Goal: Information Seeking & Learning: Learn about a topic

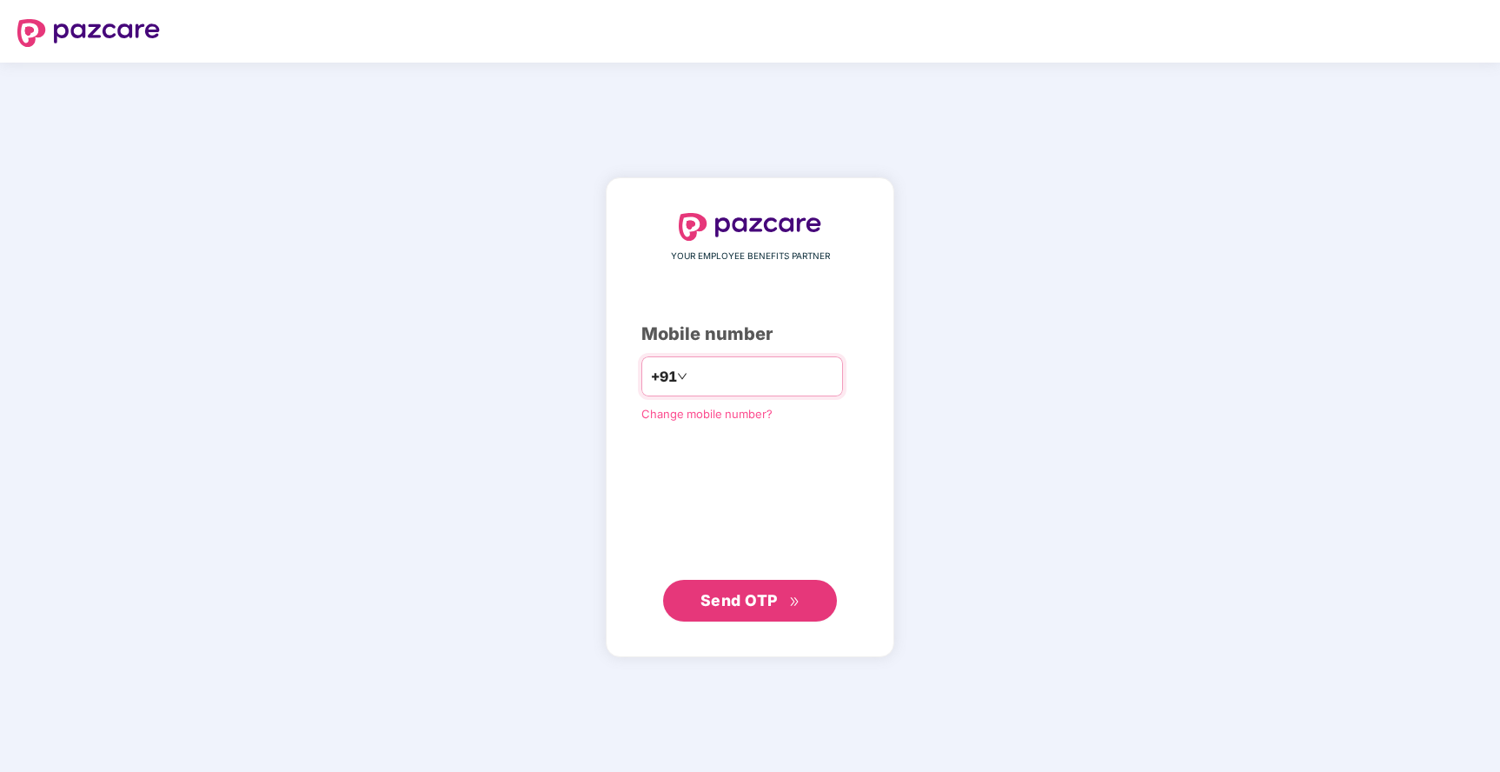
click at [783, 368] on input "number" at bounding box center [762, 376] width 142 height 28
type input "**********"
click at [739, 604] on span "Send OTP" at bounding box center [738, 599] width 77 height 18
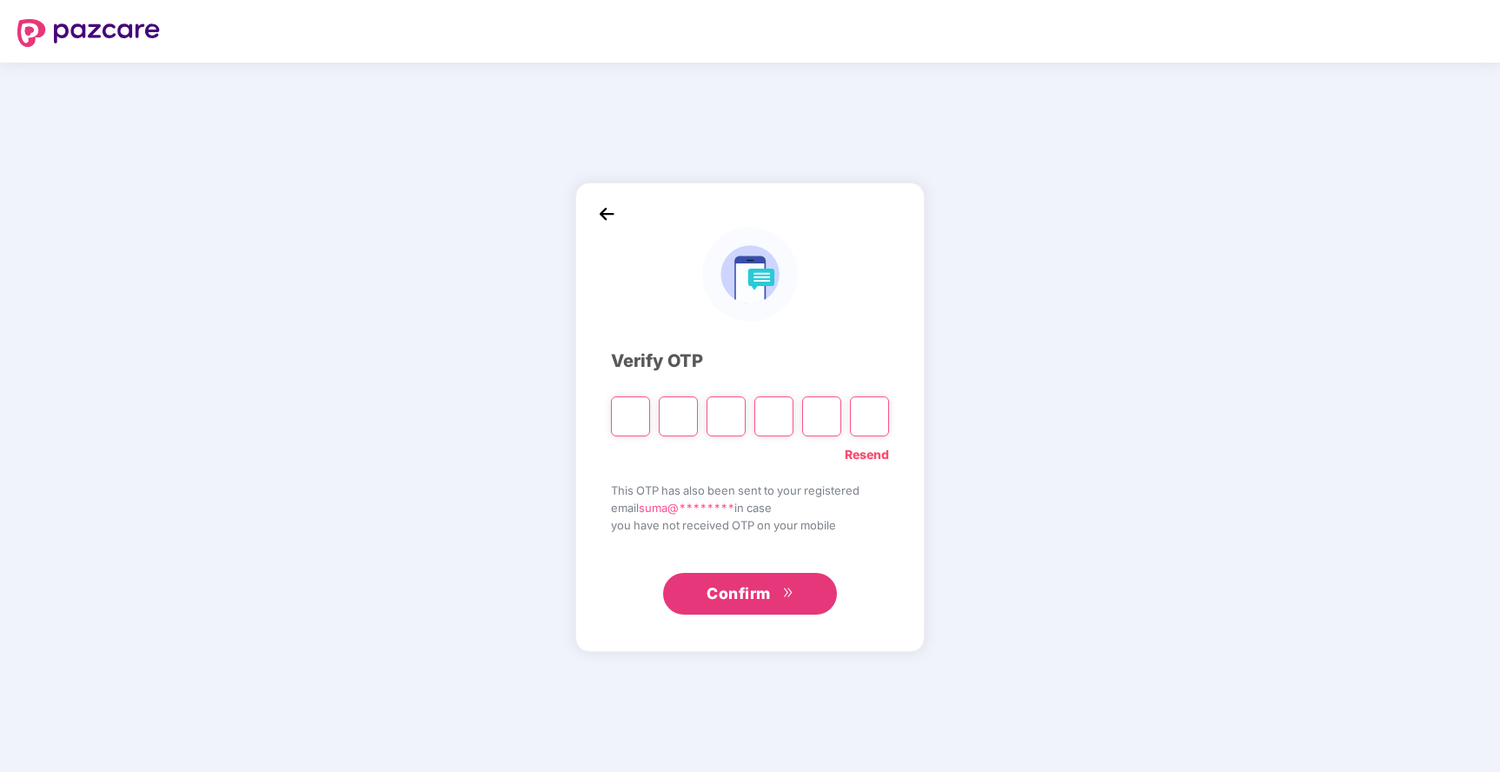
type input "*"
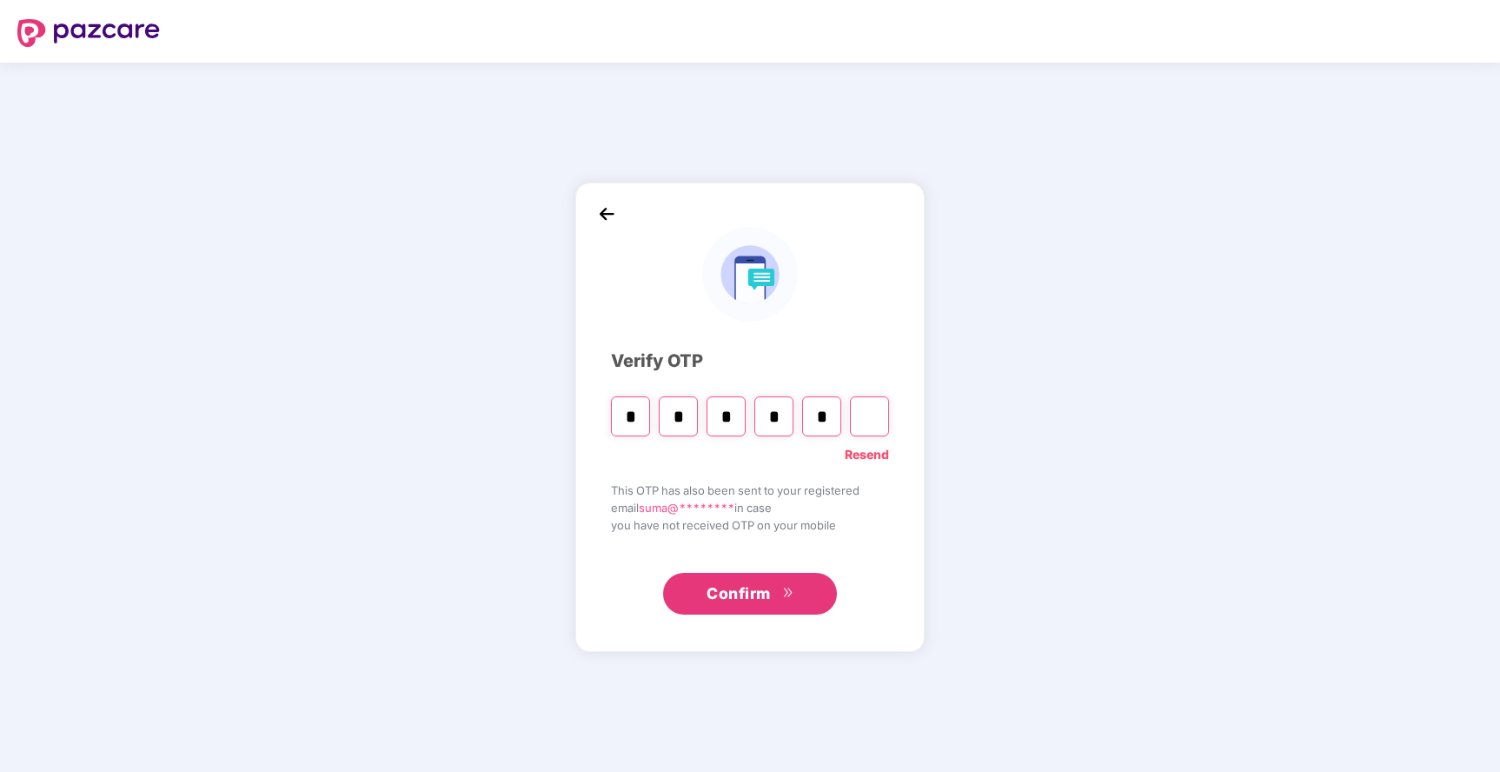
type input "*"
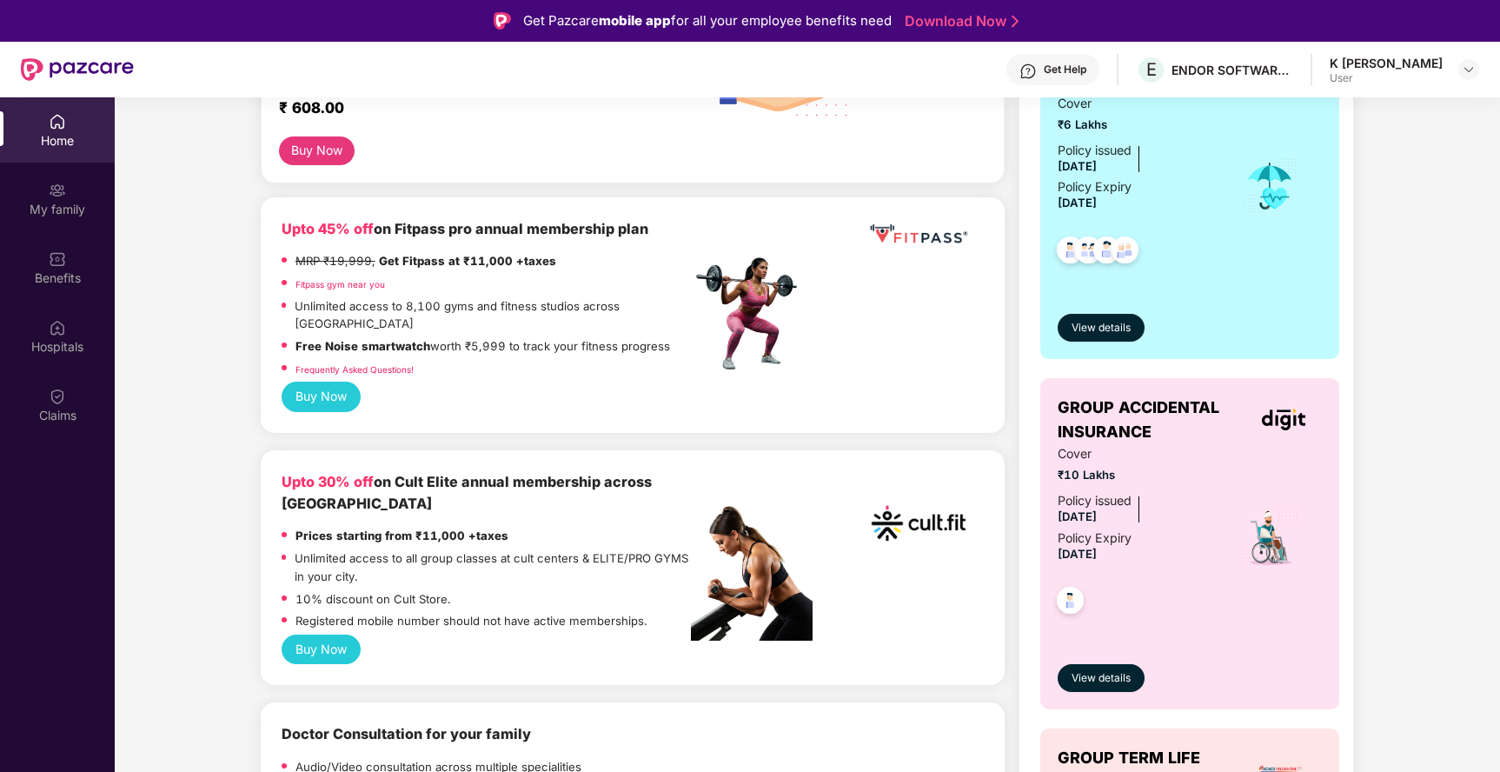
scroll to position [375, 0]
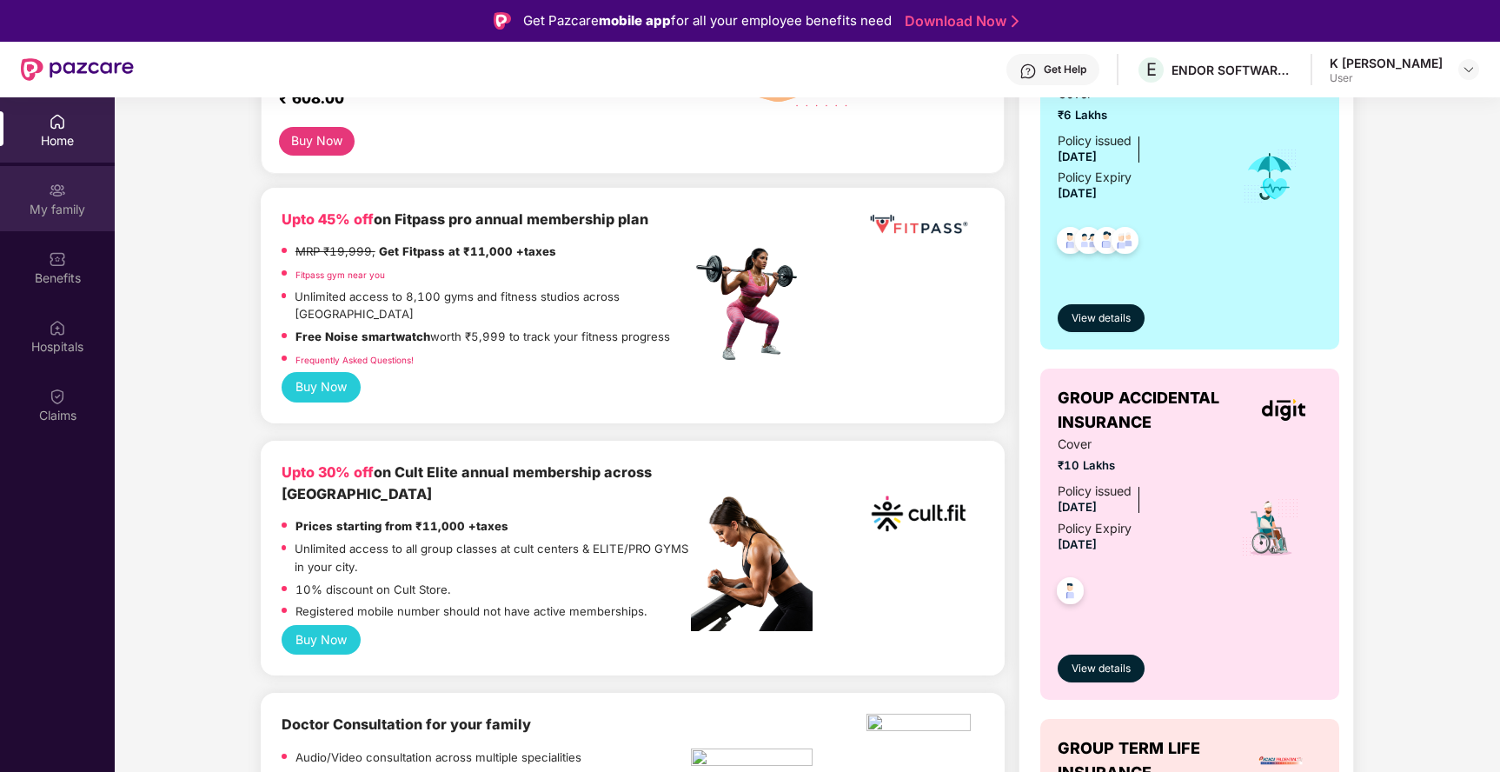
click at [60, 199] on div "My family" at bounding box center [57, 198] width 115 height 65
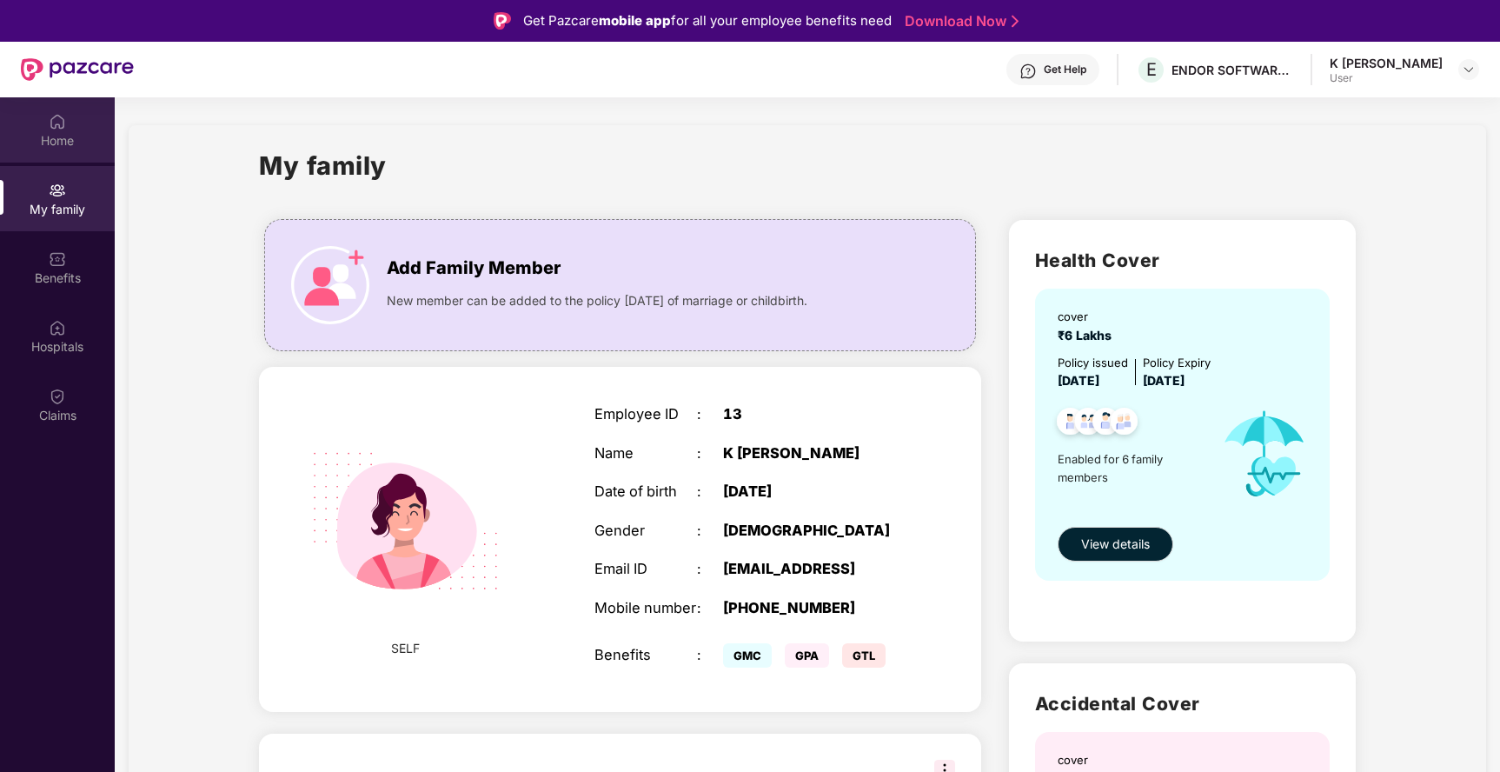
click at [53, 123] on img at bounding box center [57, 121] width 17 height 17
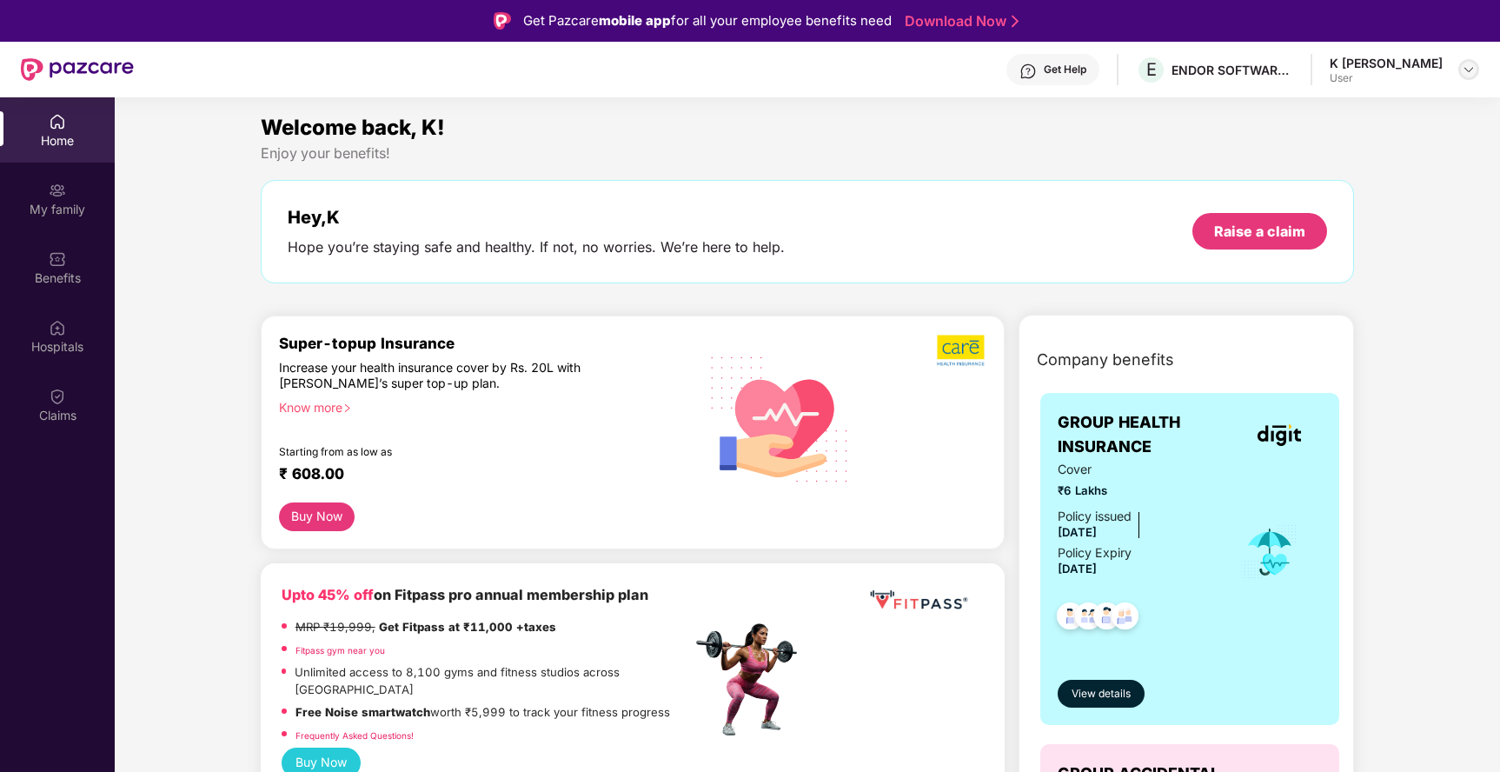
click at [1468, 63] on img at bounding box center [1468, 70] width 14 height 14
click at [1403, 63] on div "K [PERSON_NAME]" at bounding box center [1385, 63] width 113 height 17
click at [55, 189] on img at bounding box center [57, 190] width 17 height 17
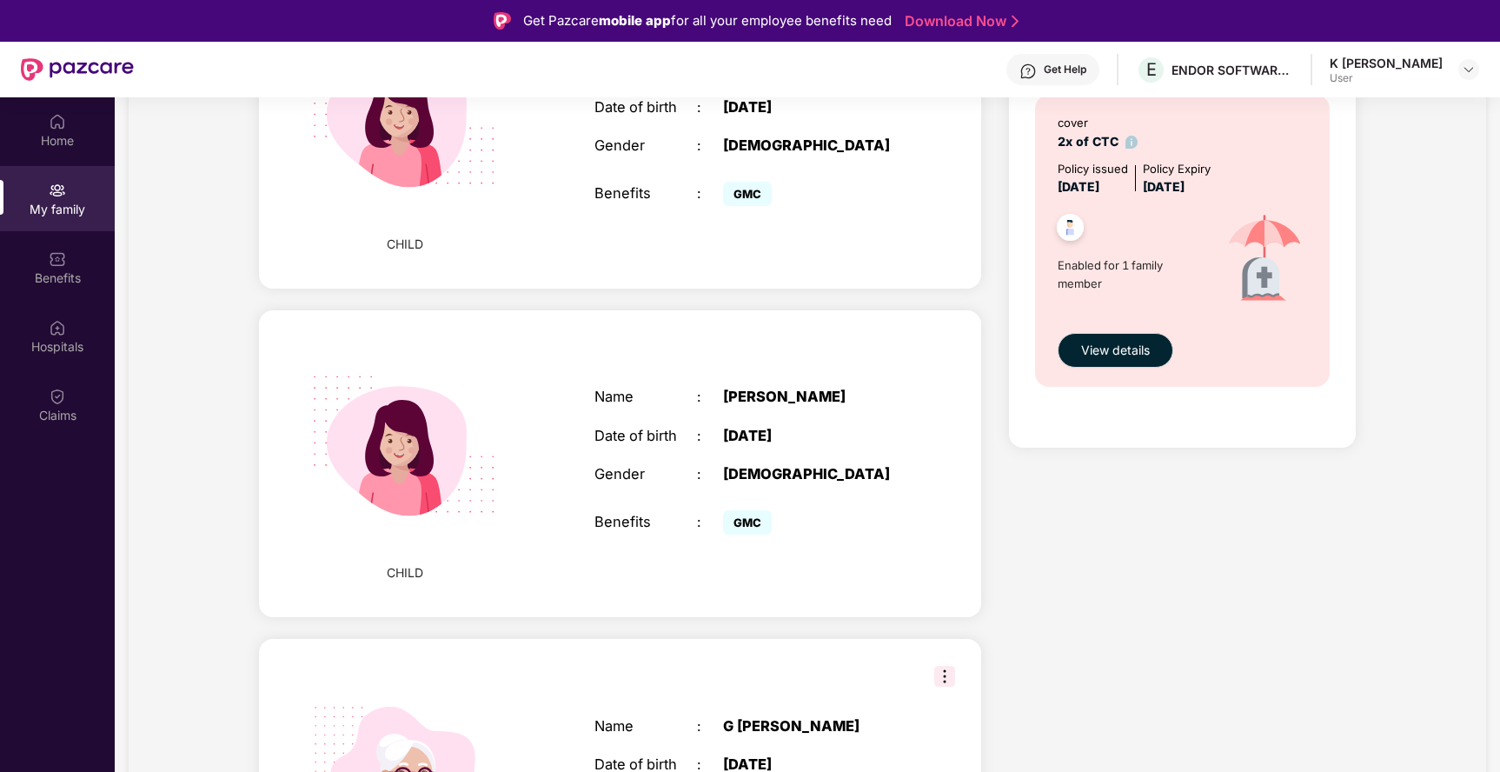
scroll to position [1087, 0]
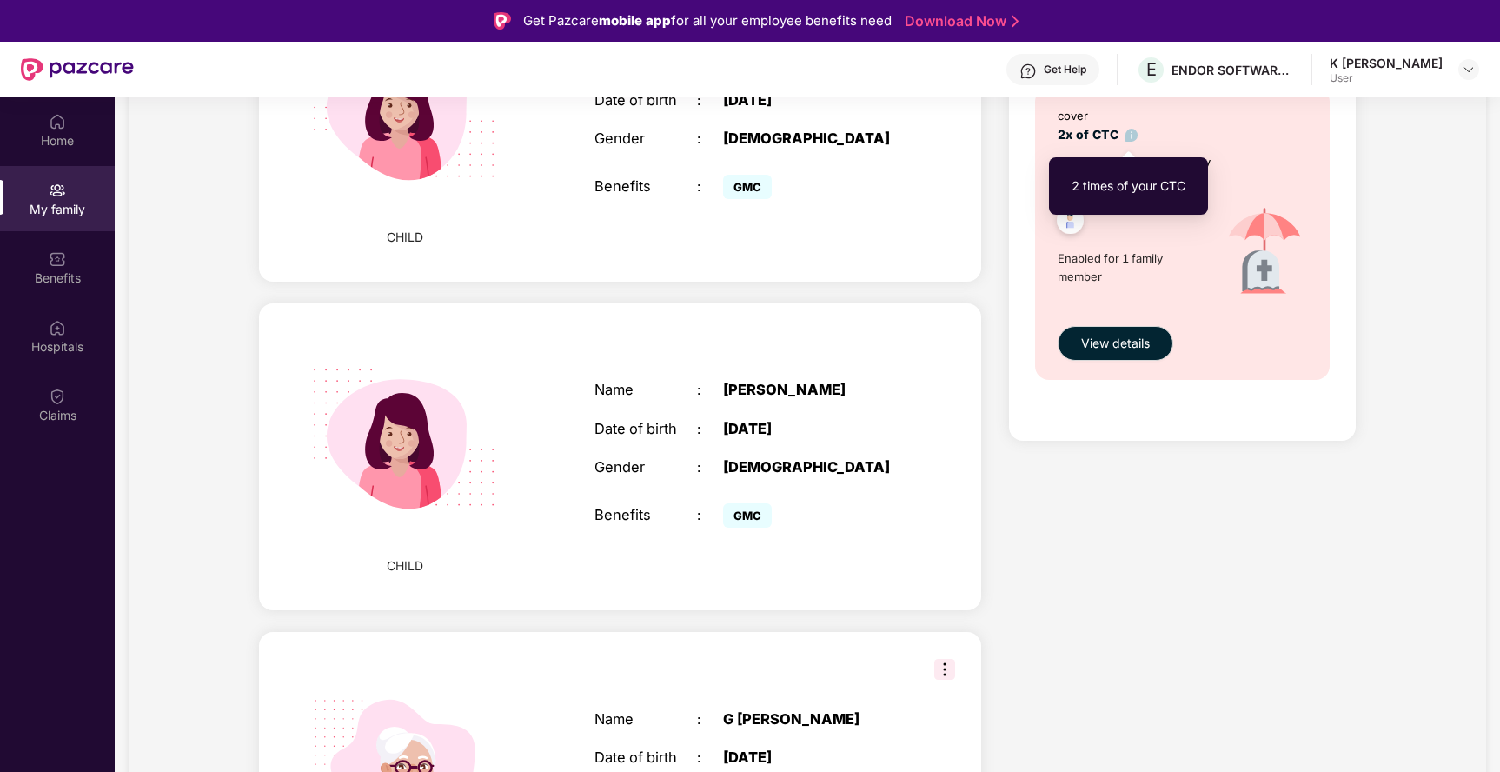
click at [1129, 136] on img at bounding box center [1131, 135] width 13 height 13
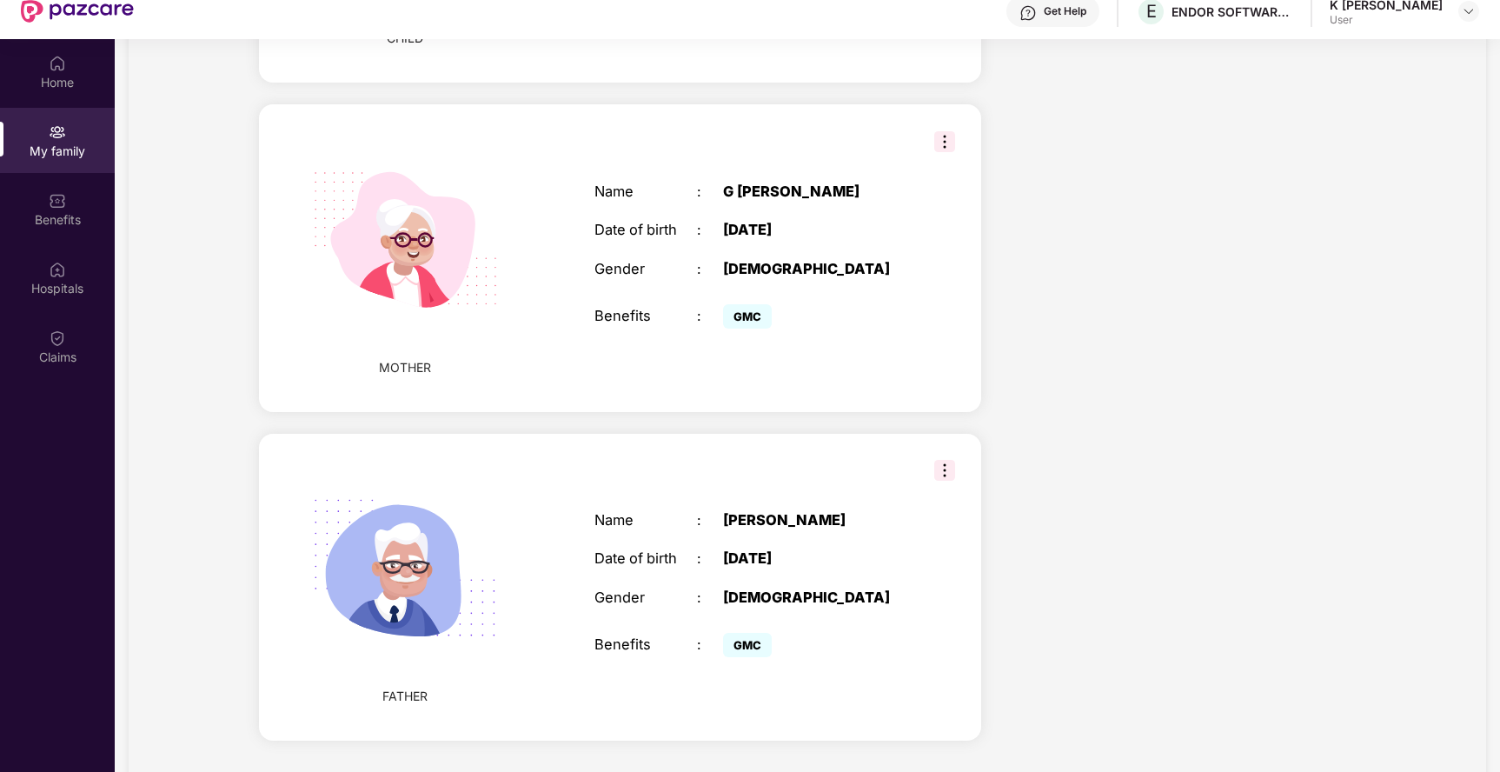
scroll to position [97, 0]
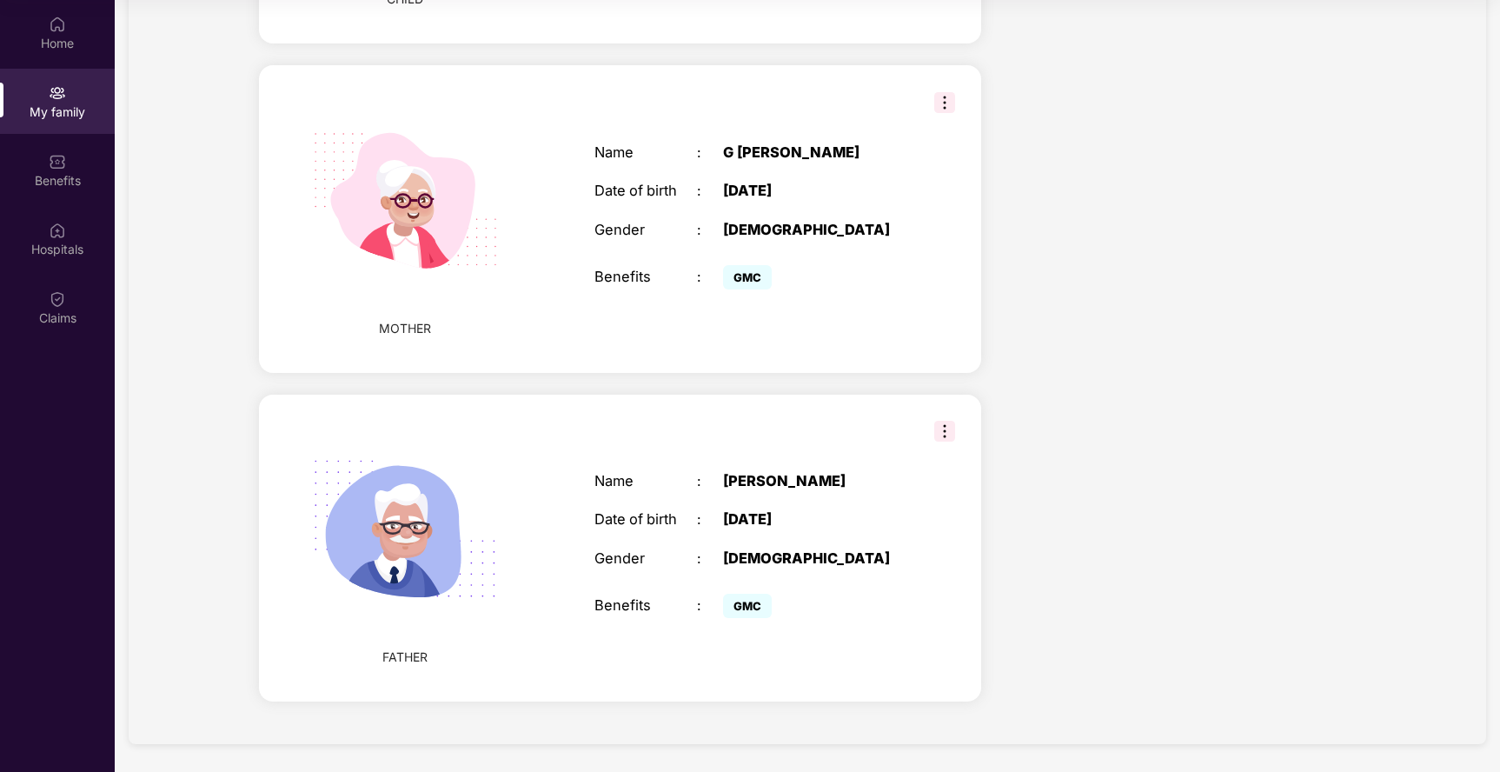
click at [941, 429] on img at bounding box center [944, 431] width 21 height 21
click at [889, 443] on div "FATHER Name : [PERSON_NAME] Date of birth : [DEMOGRAPHIC_DATA] Gender : [DEMOGR…" at bounding box center [619, 547] width 721 height 307
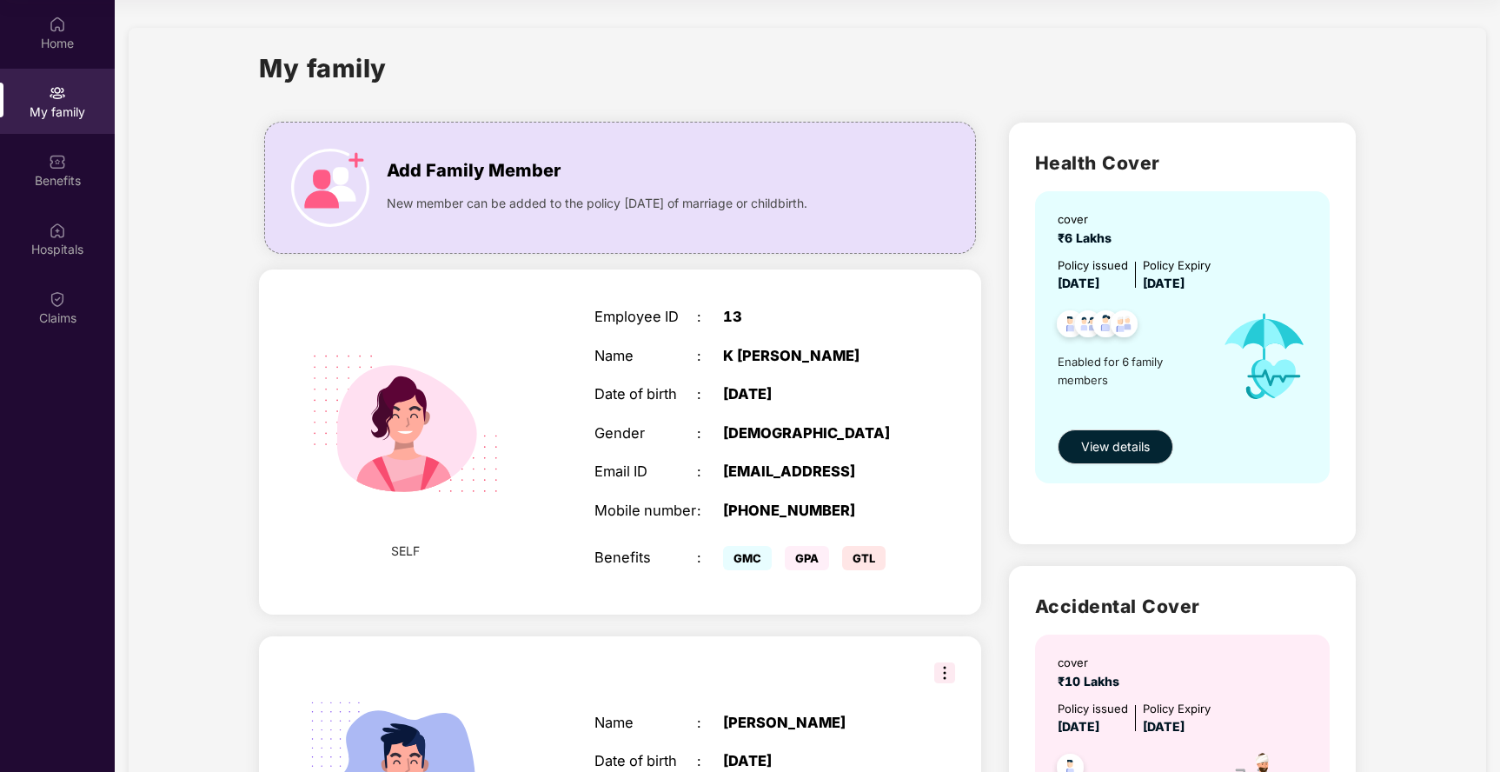
scroll to position [0, 0]
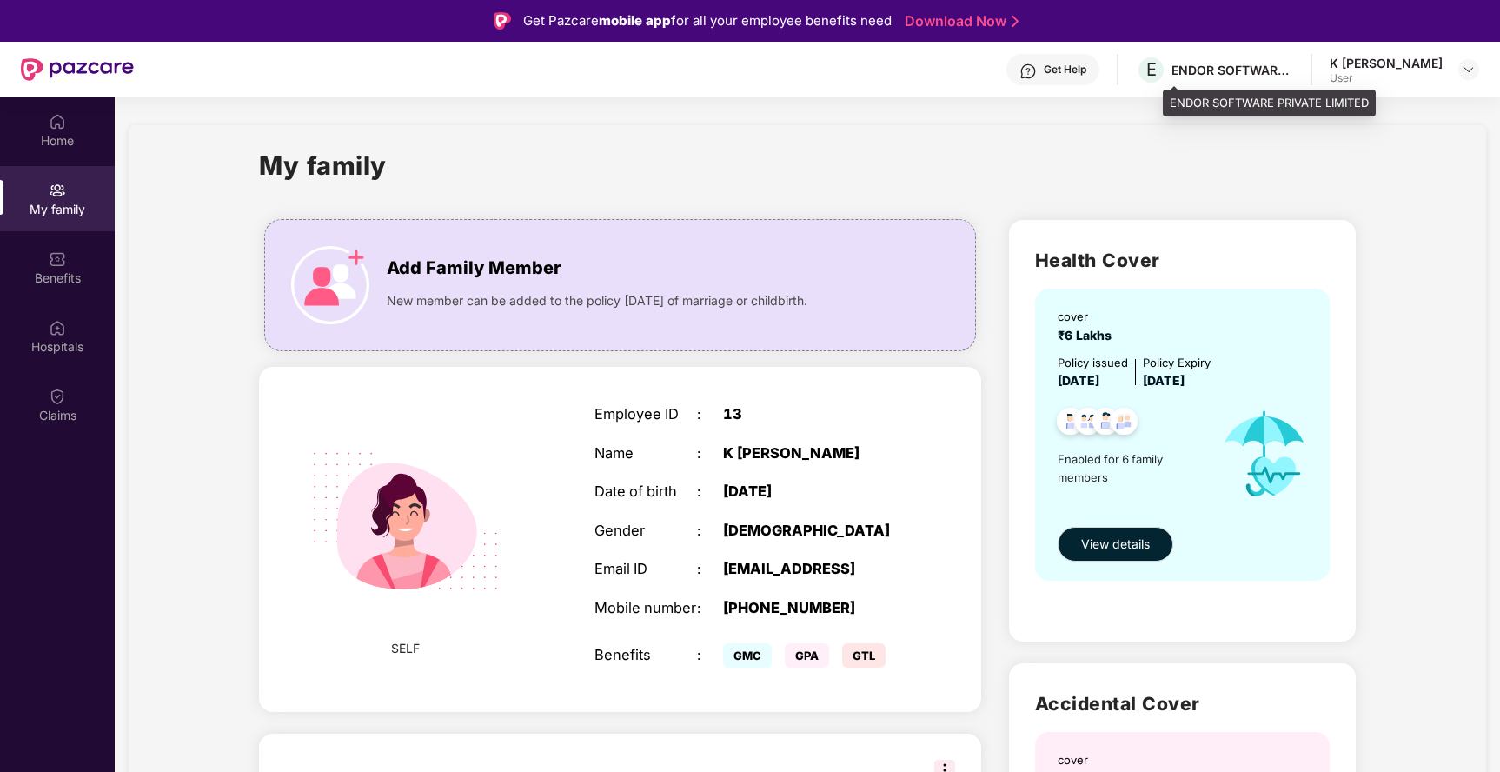
click at [1233, 79] on div "E ENDOR SOFTWARE PRIVATE LIMITED" at bounding box center [1214, 70] width 157 height 30
click at [1372, 61] on div "K [PERSON_NAME]" at bounding box center [1385, 63] width 113 height 17
click at [1461, 70] on img at bounding box center [1468, 70] width 14 height 14
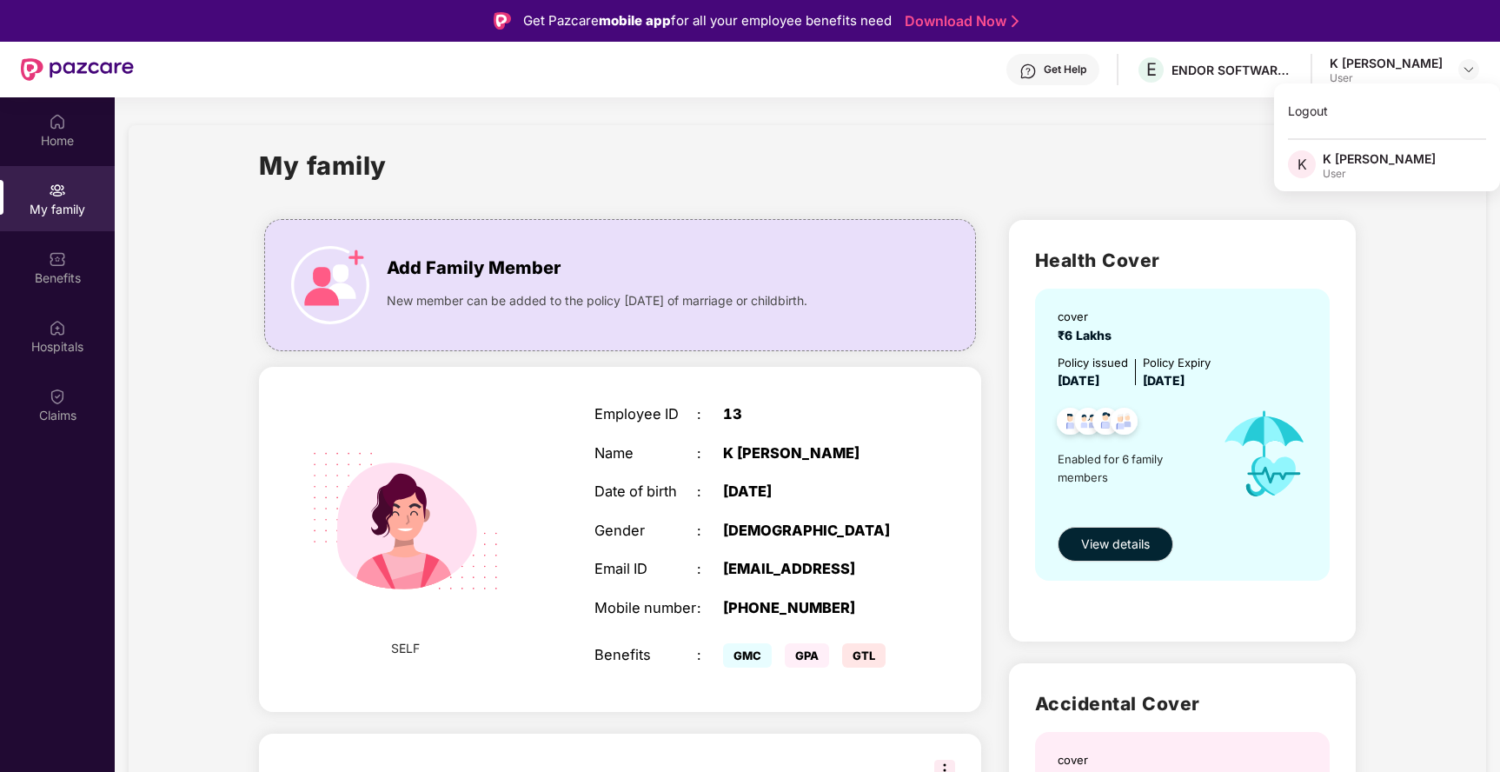
click at [1375, 162] on div "K [PERSON_NAME]" at bounding box center [1378, 158] width 113 height 17
click at [85, 73] on img at bounding box center [77, 69] width 113 height 23
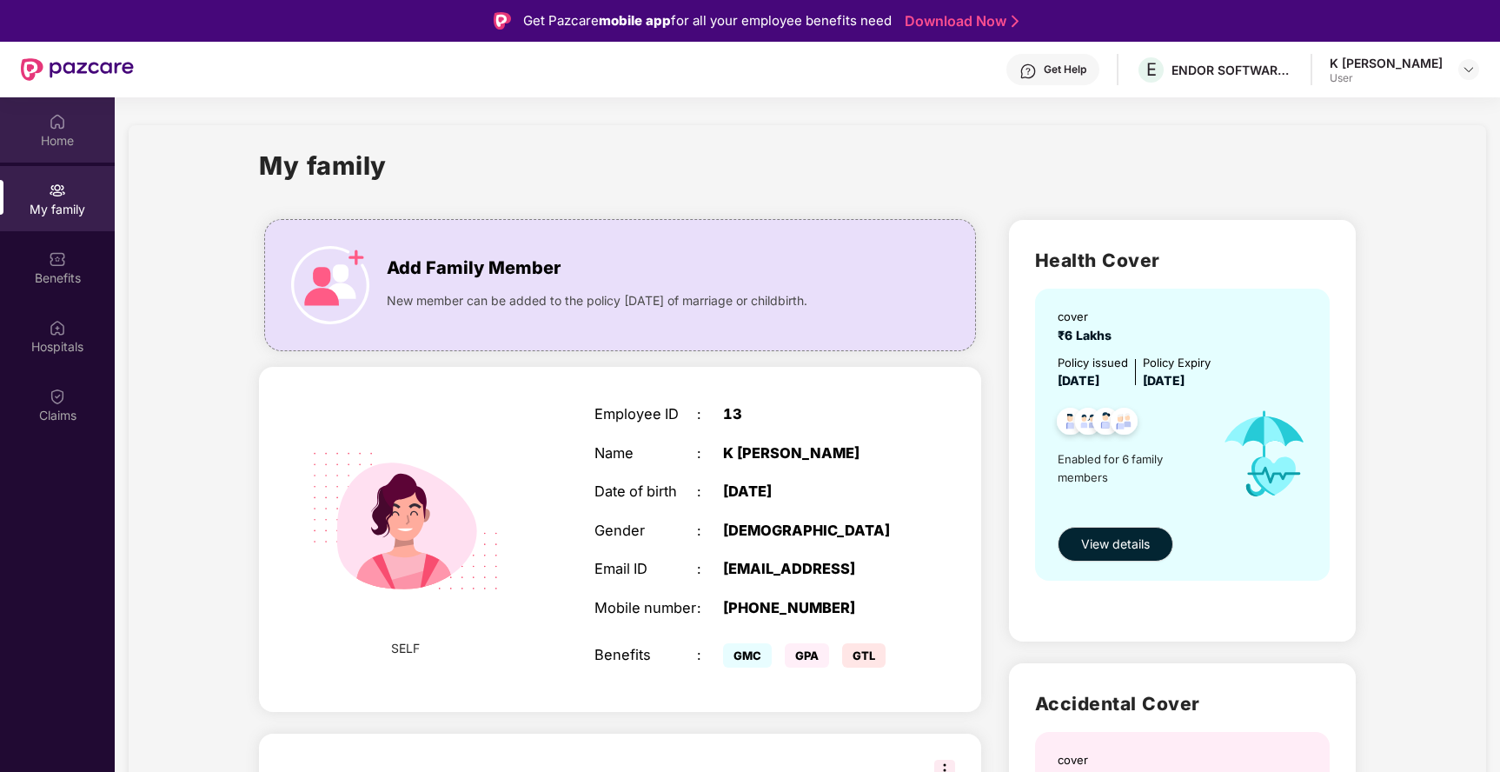
click at [49, 129] on div "Home" at bounding box center [57, 129] width 115 height 65
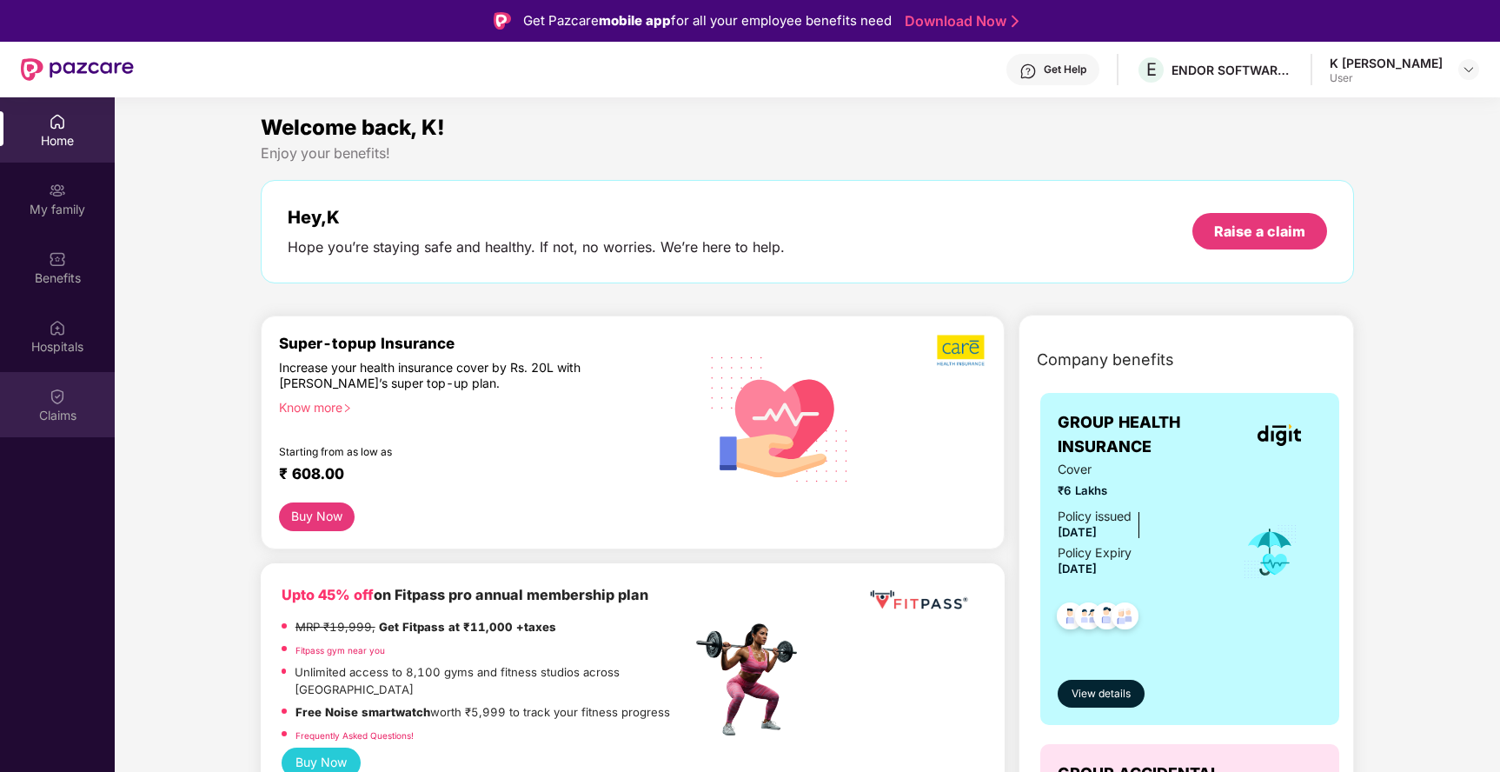
click at [51, 398] on img at bounding box center [57, 395] width 17 height 17
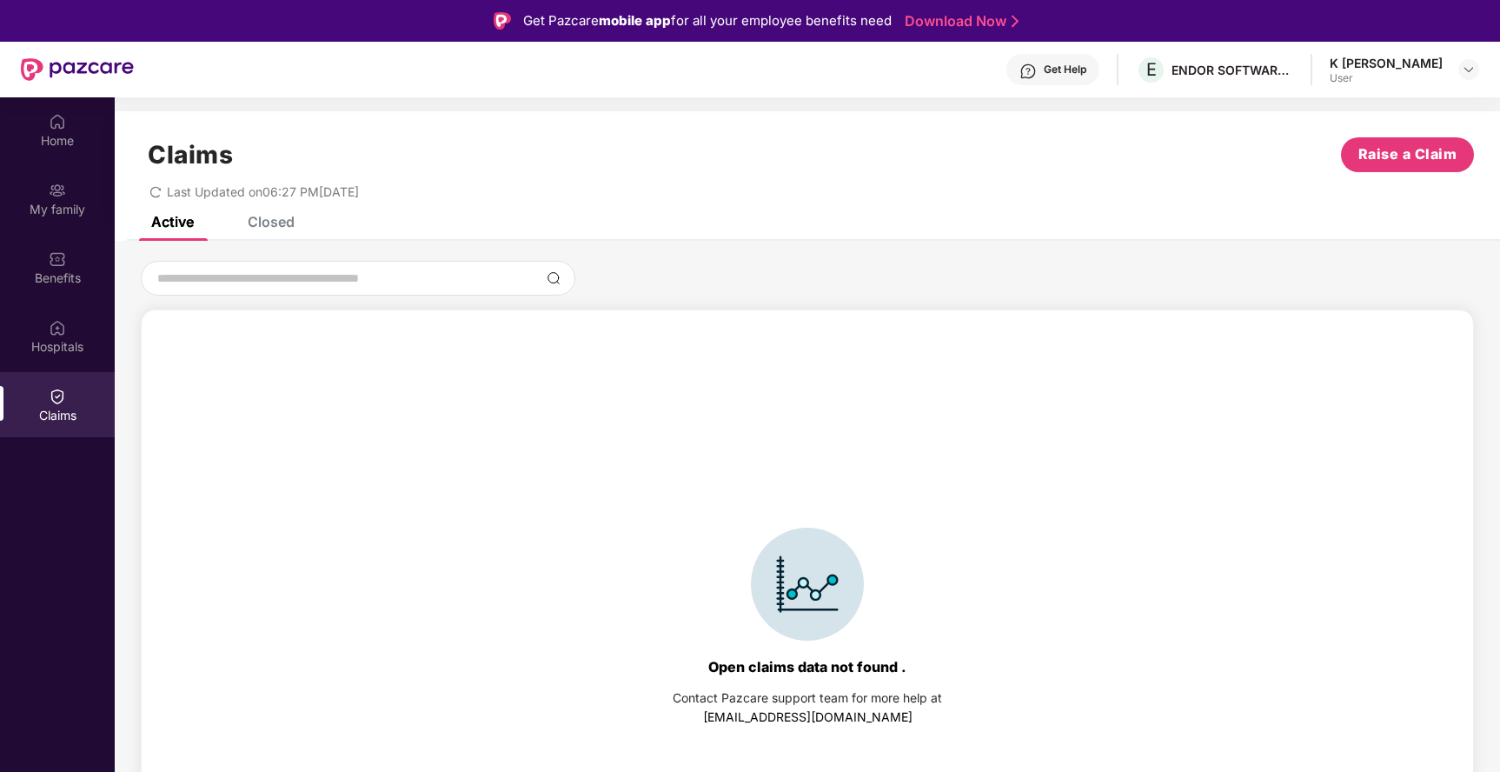
click at [279, 221] on div "Closed" at bounding box center [271, 221] width 47 height 17
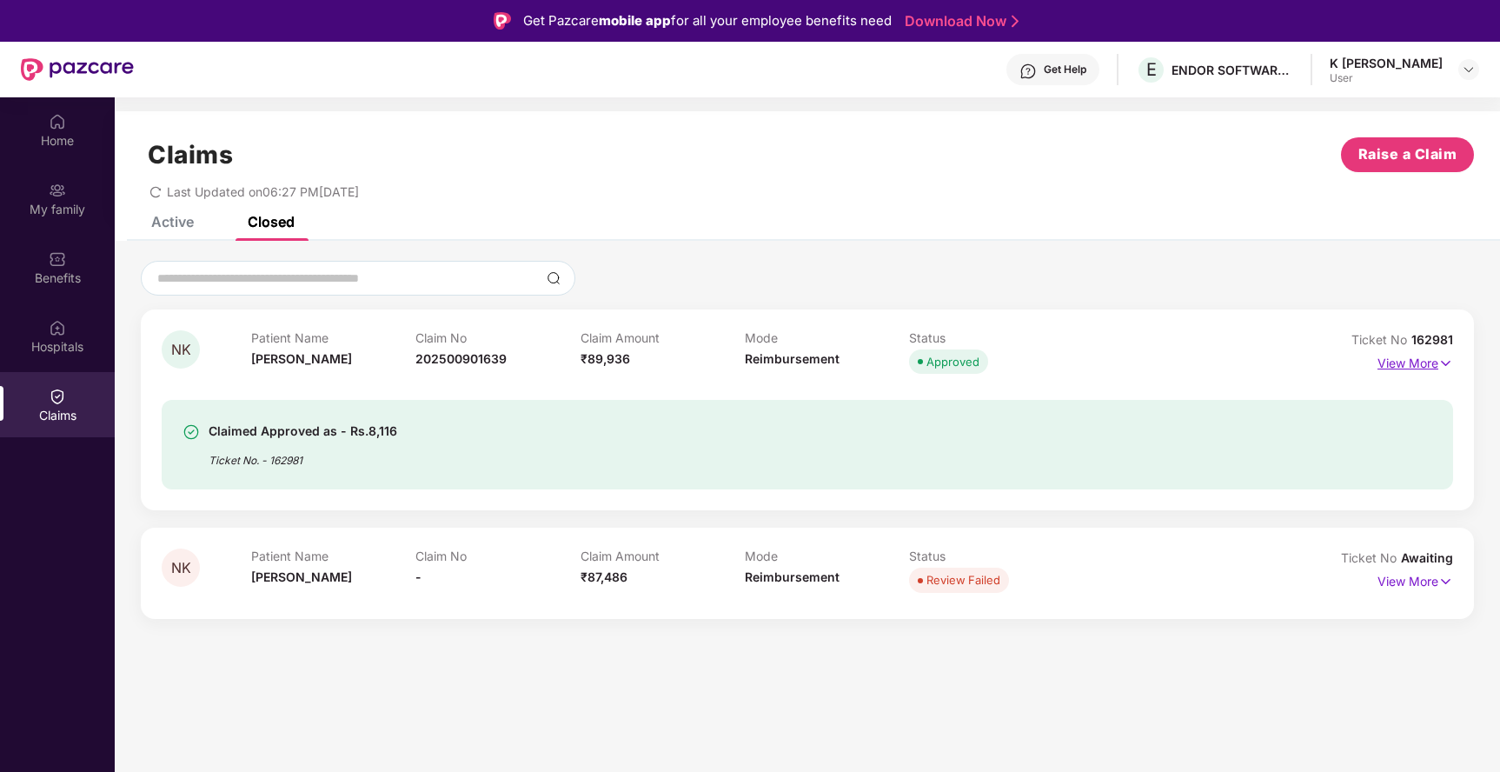
click at [1427, 360] on p "View More" at bounding box center [1415, 360] width 76 height 23
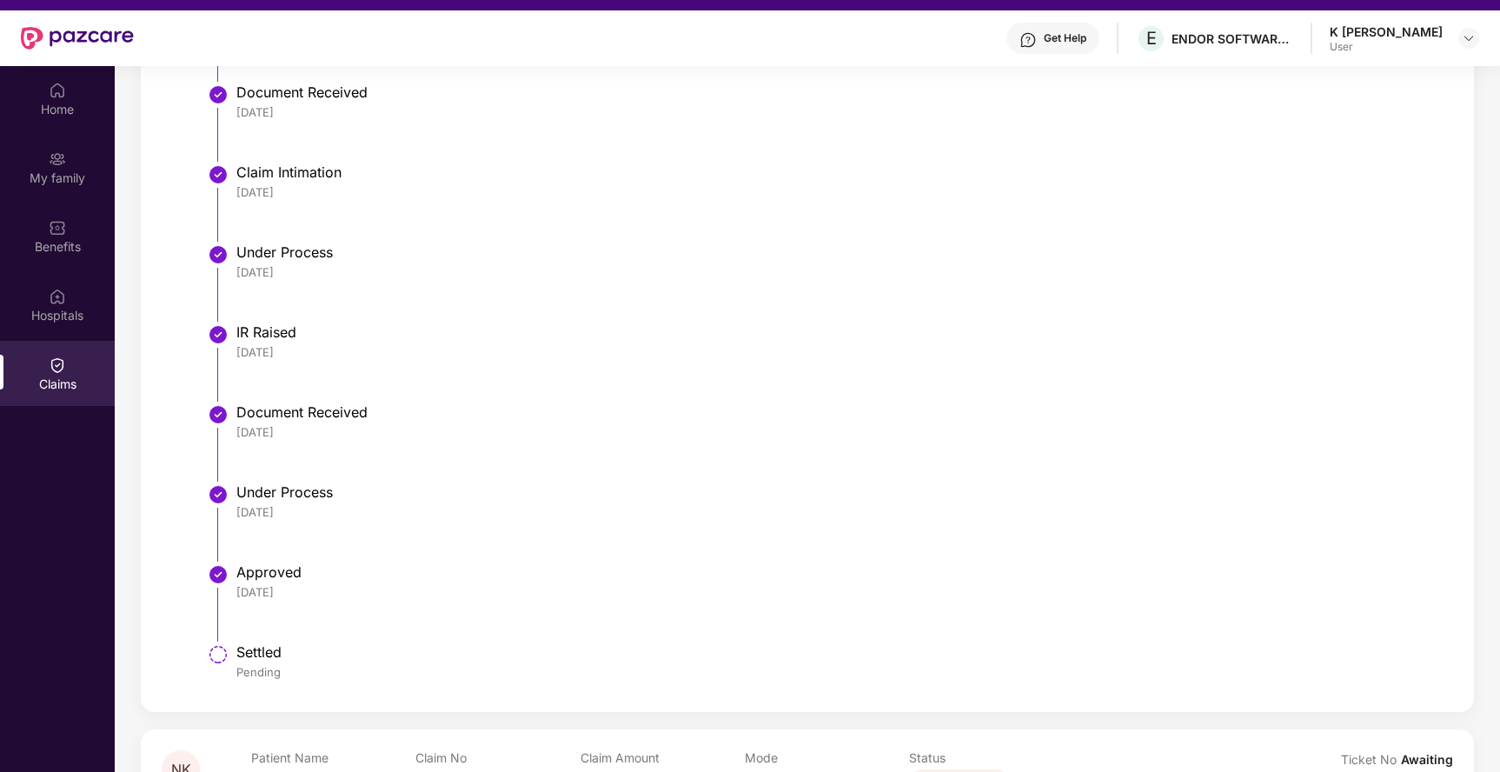
scroll to position [97, 0]
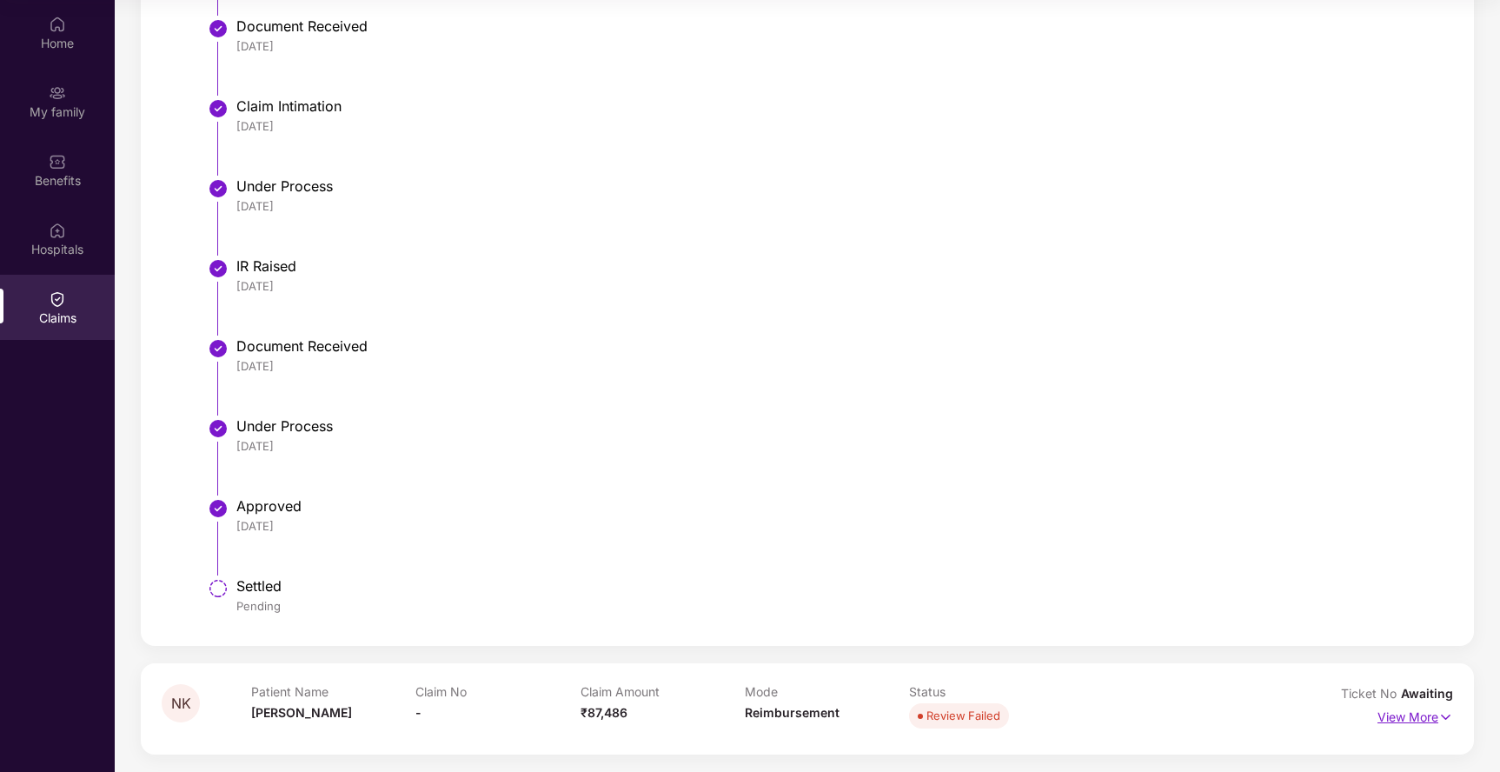
click at [1401, 713] on p "View More" at bounding box center [1415, 714] width 76 height 23
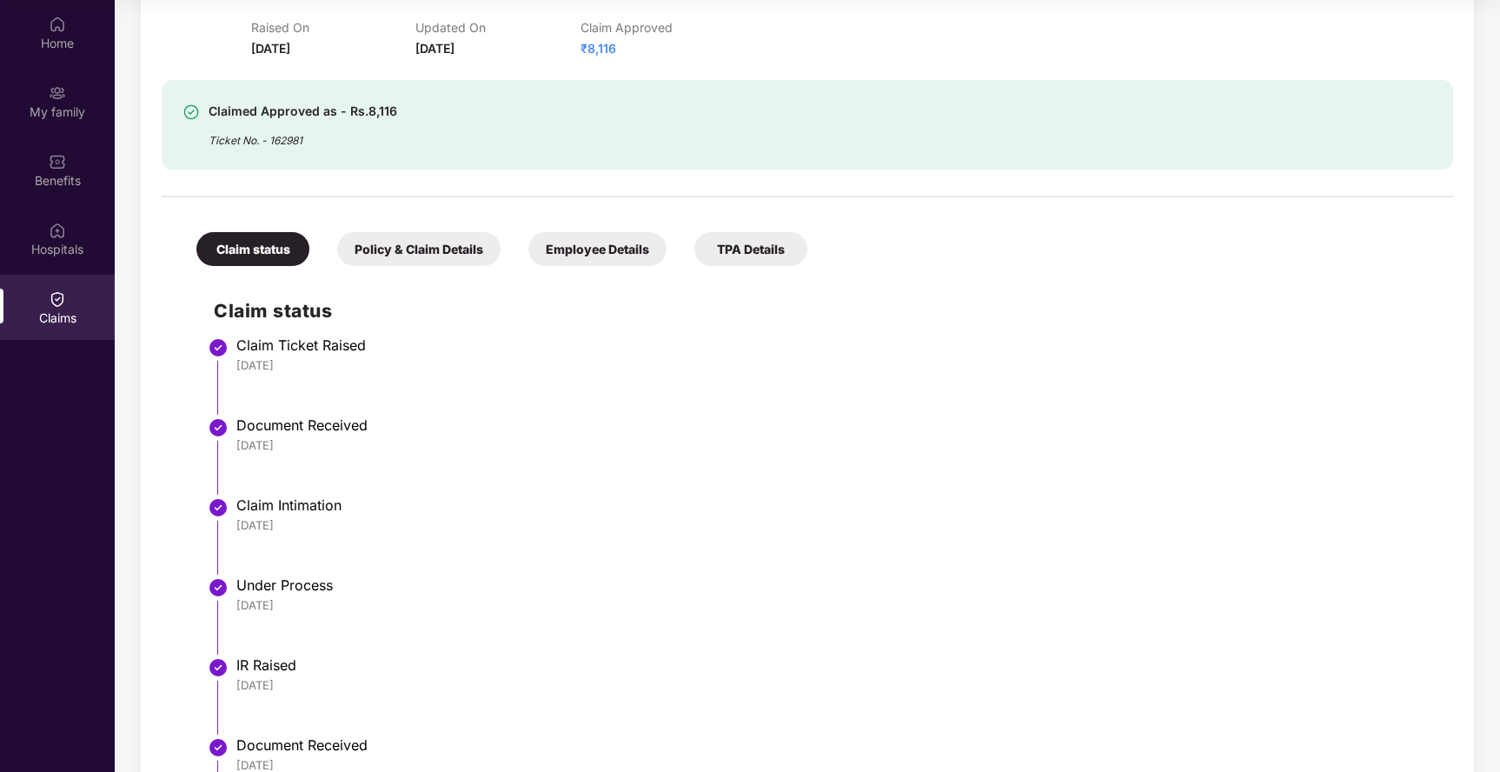
scroll to position [0, 0]
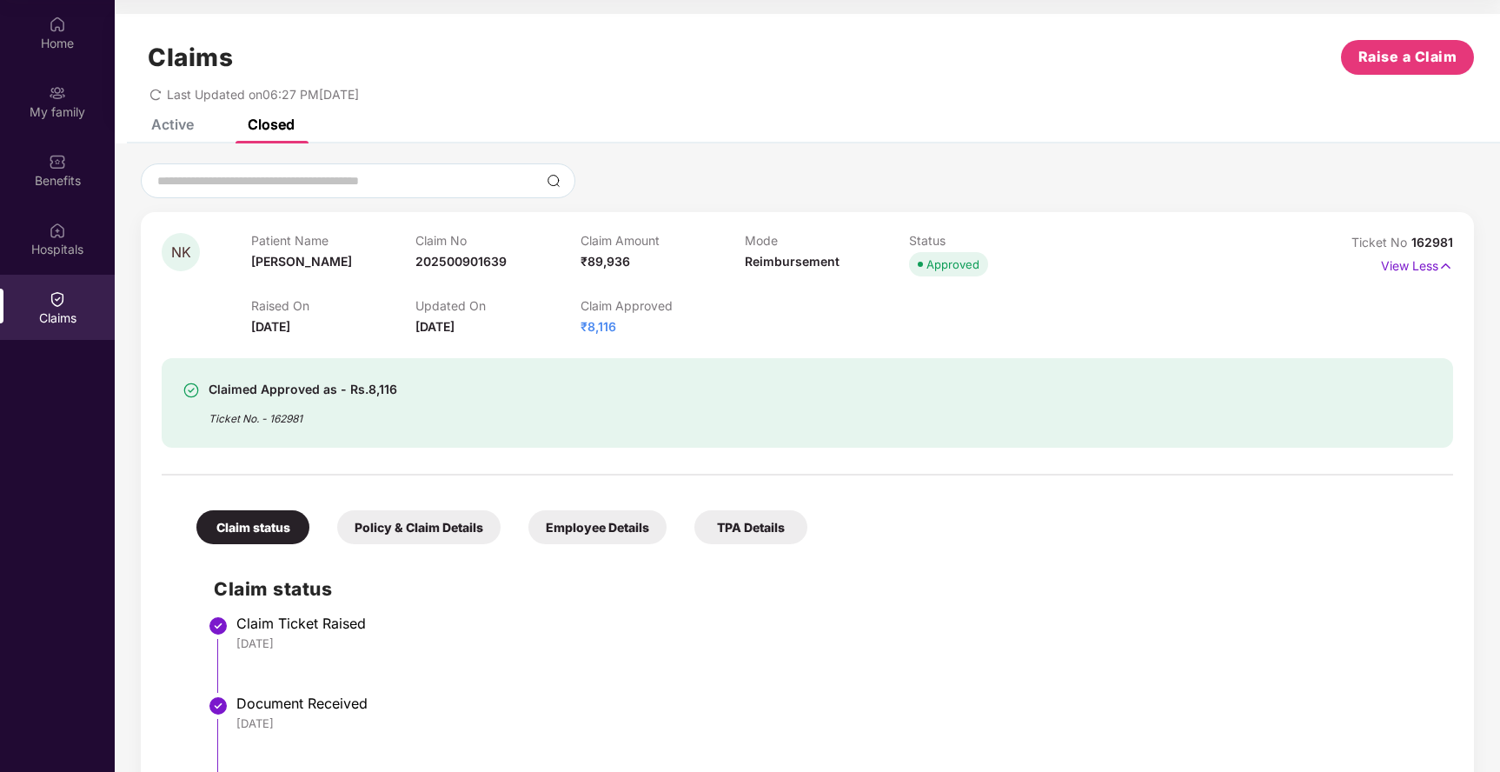
click at [163, 115] on div "Claims Raise a Claim Last Updated on 06:27 PM[DATE]" at bounding box center [807, 66] width 1385 height 105
click at [63, 32] on div "Home" at bounding box center [57, 32] width 115 height 65
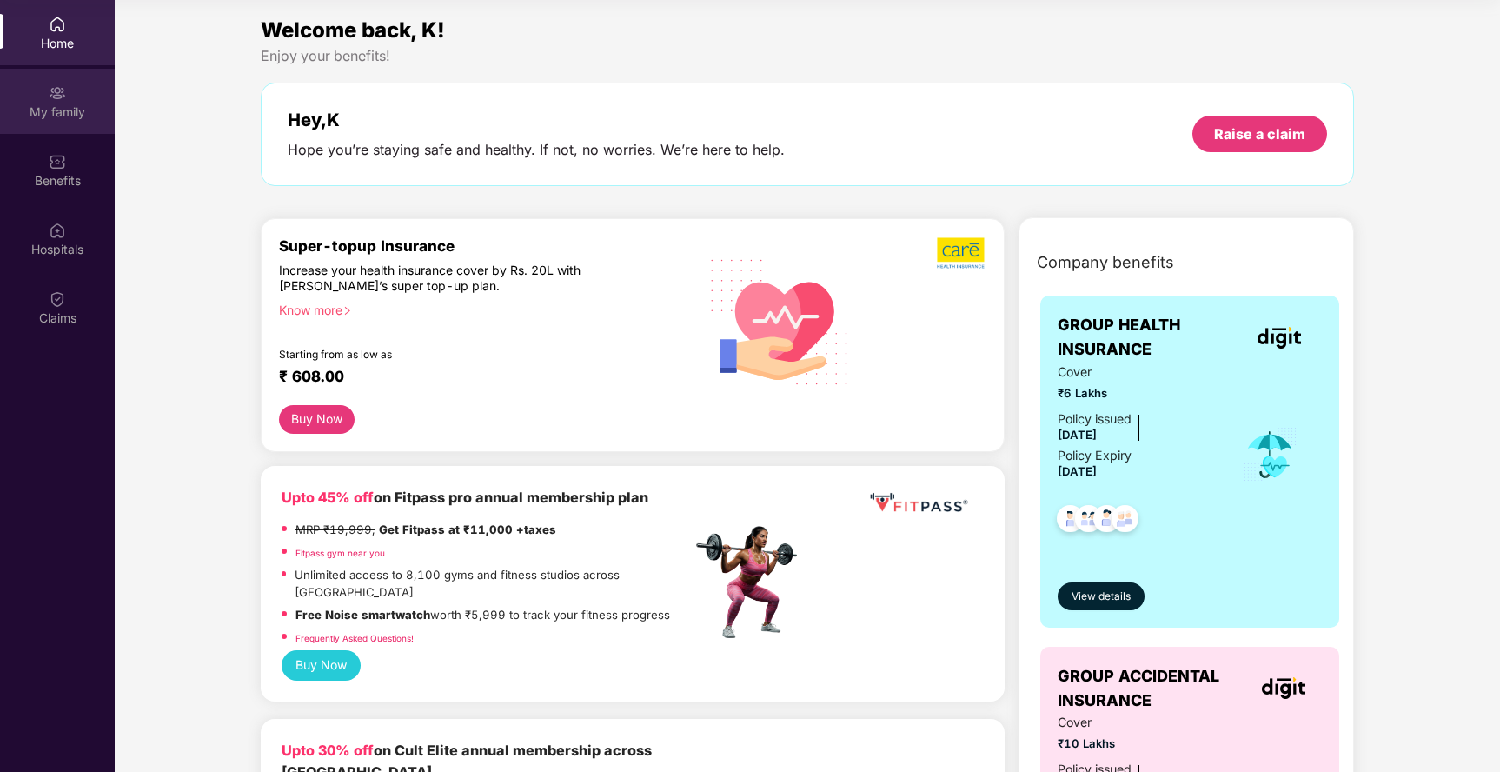
click at [54, 87] on img at bounding box center [57, 92] width 17 height 17
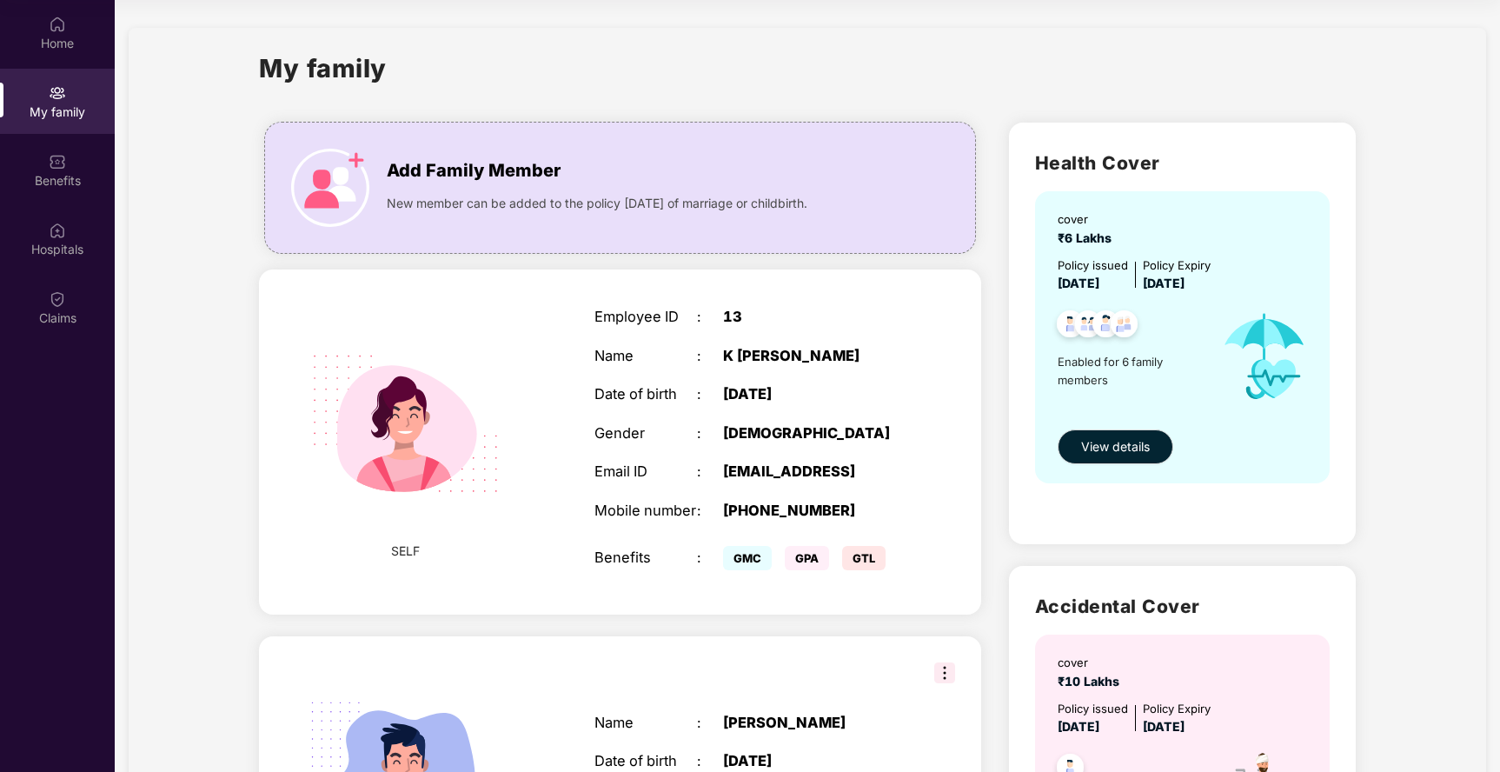
click at [1115, 446] on span "View details" at bounding box center [1115, 446] width 69 height 19
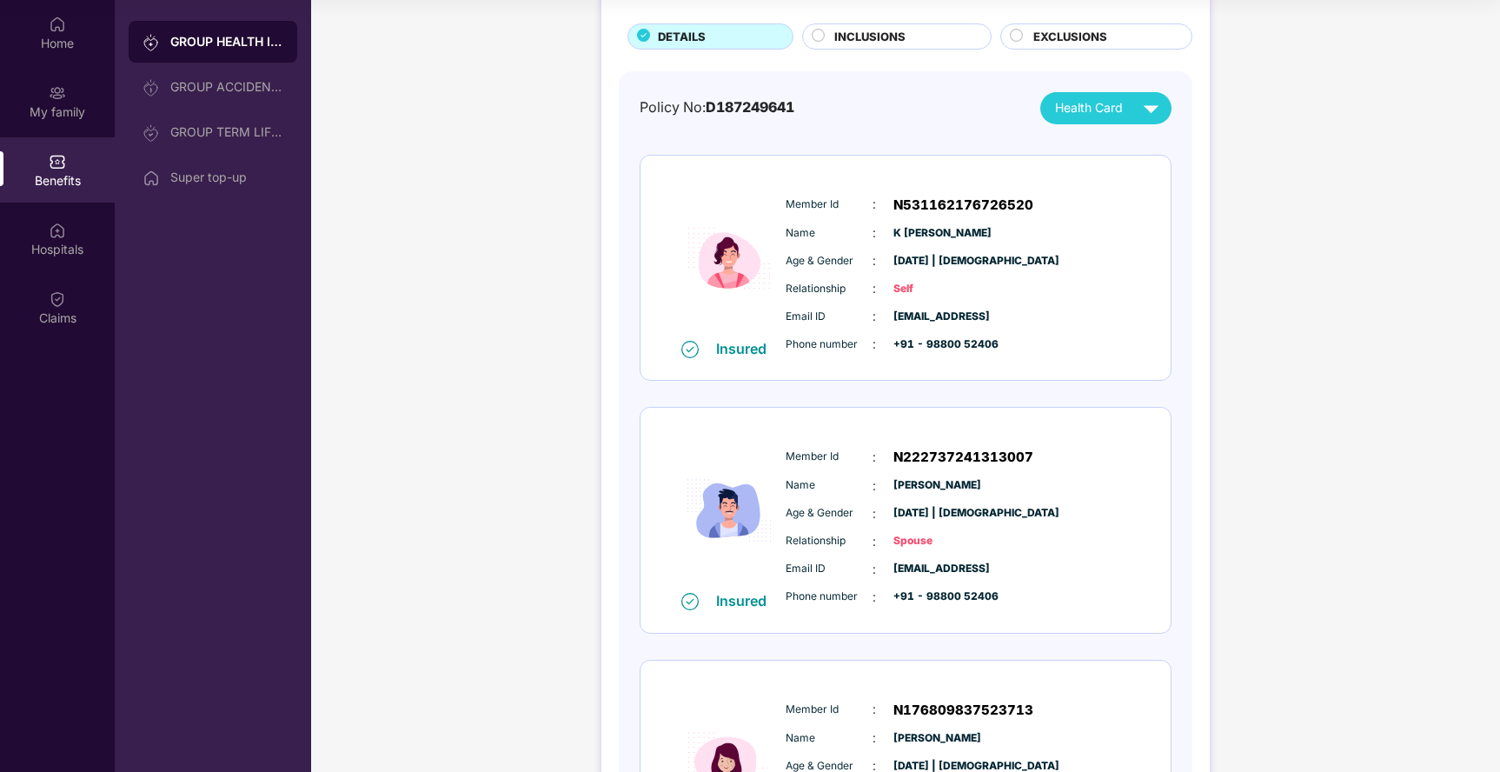
scroll to position [48, 0]
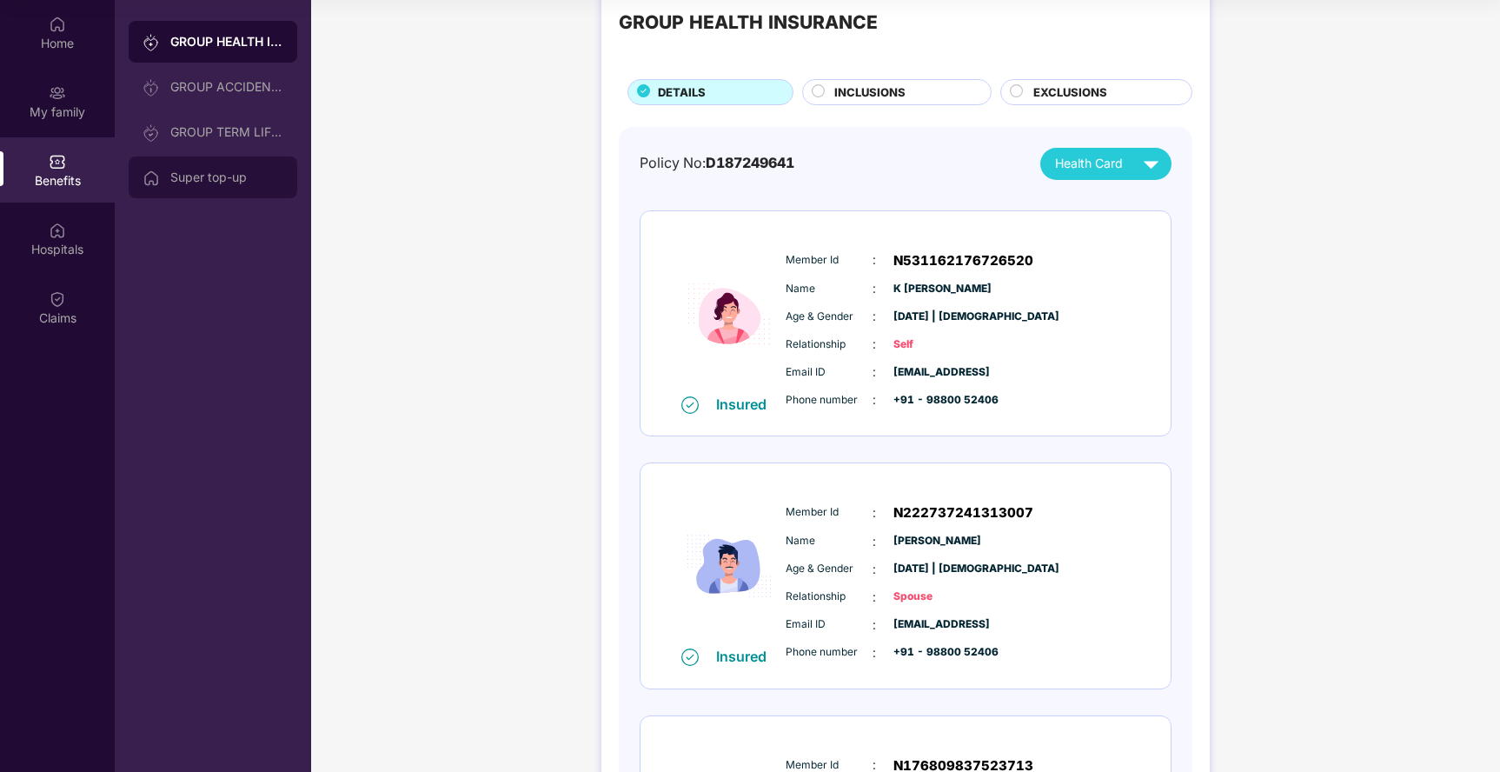
click at [242, 182] on div "Super top-up" at bounding box center [226, 177] width 113 height 14
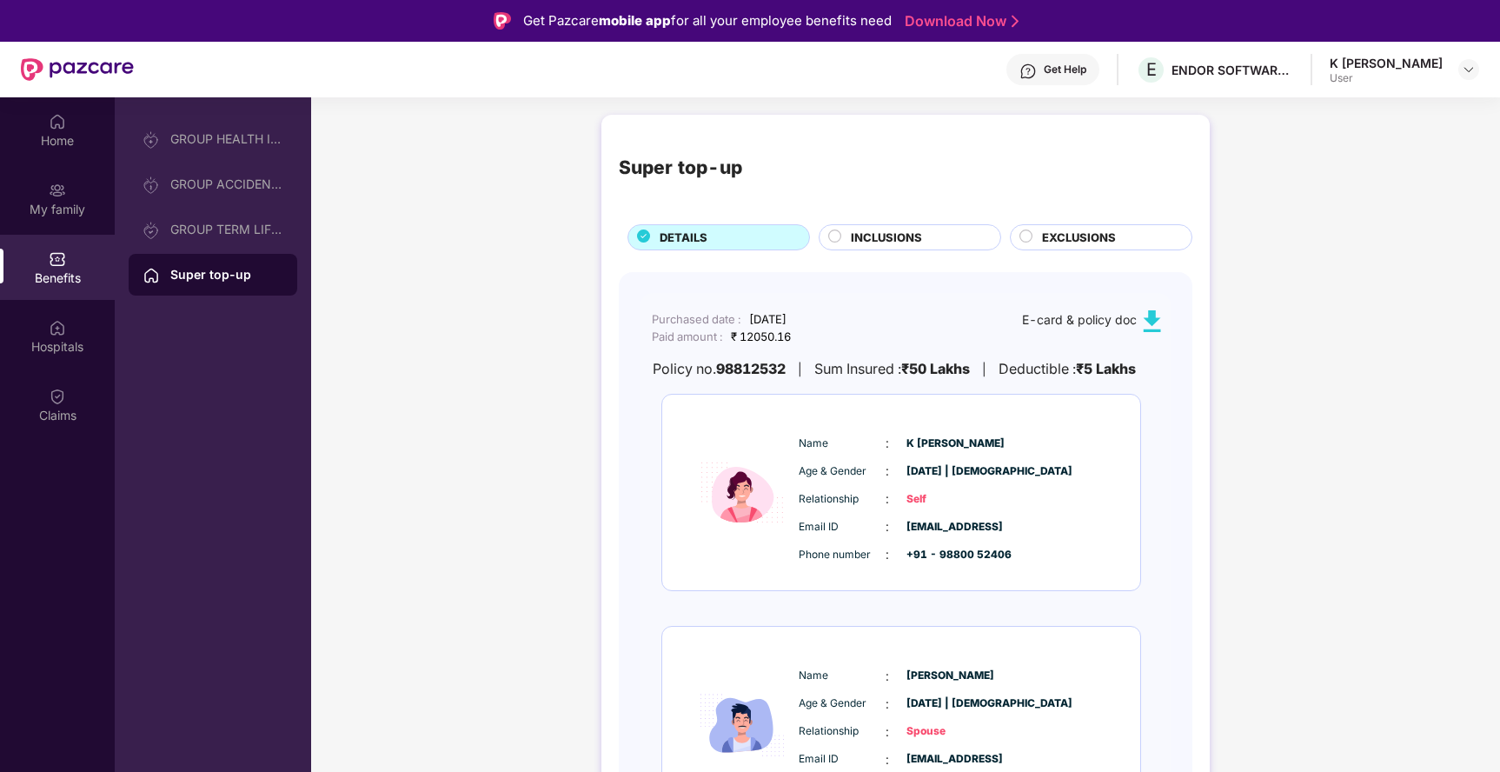
click at [896, 239] on span "INCLUSIONS" at bounding box center [886, 238] width 71 height 18
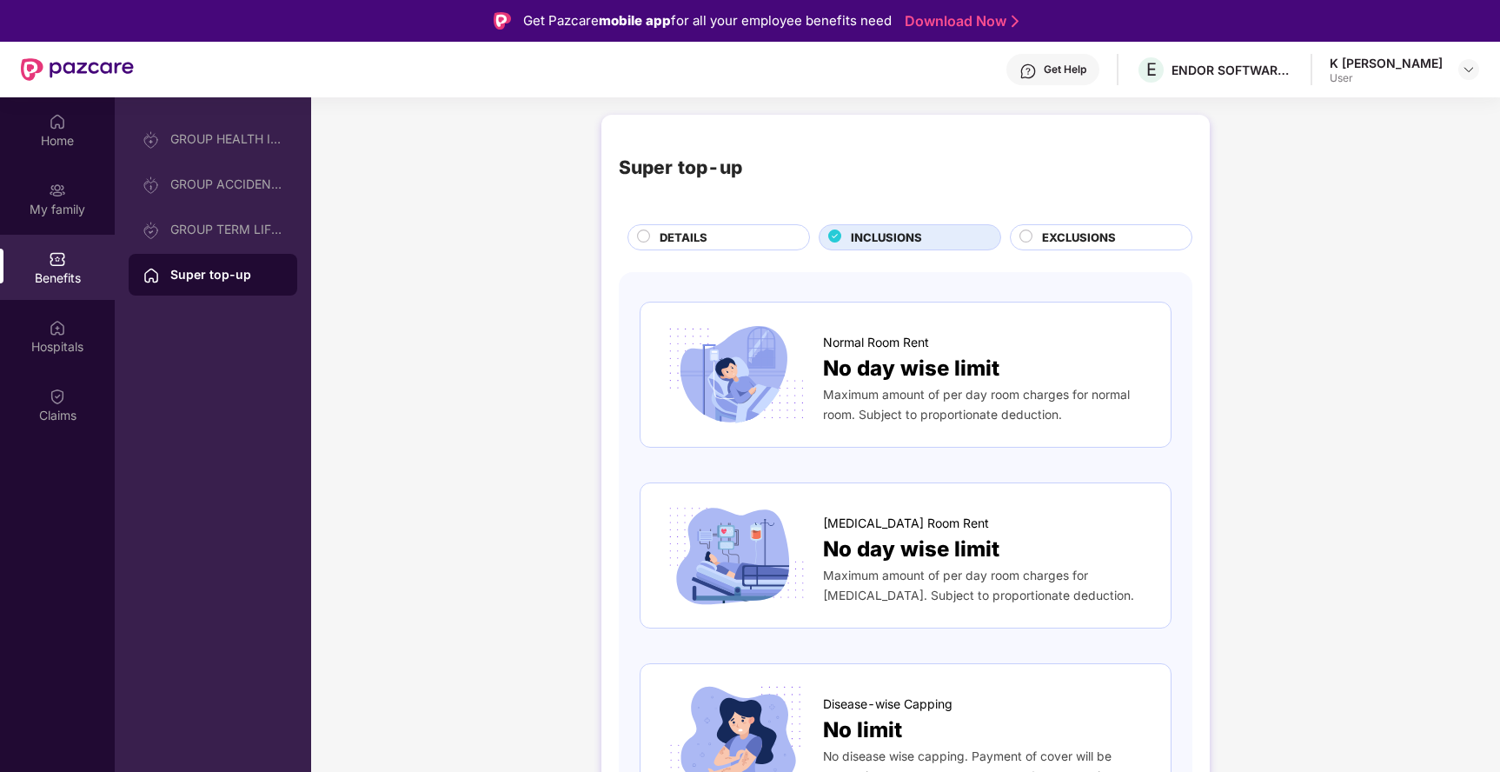
click at [1059, 236] on span "EXCLUSIONS" at bounding box center [1079, 238] width 74 height 18
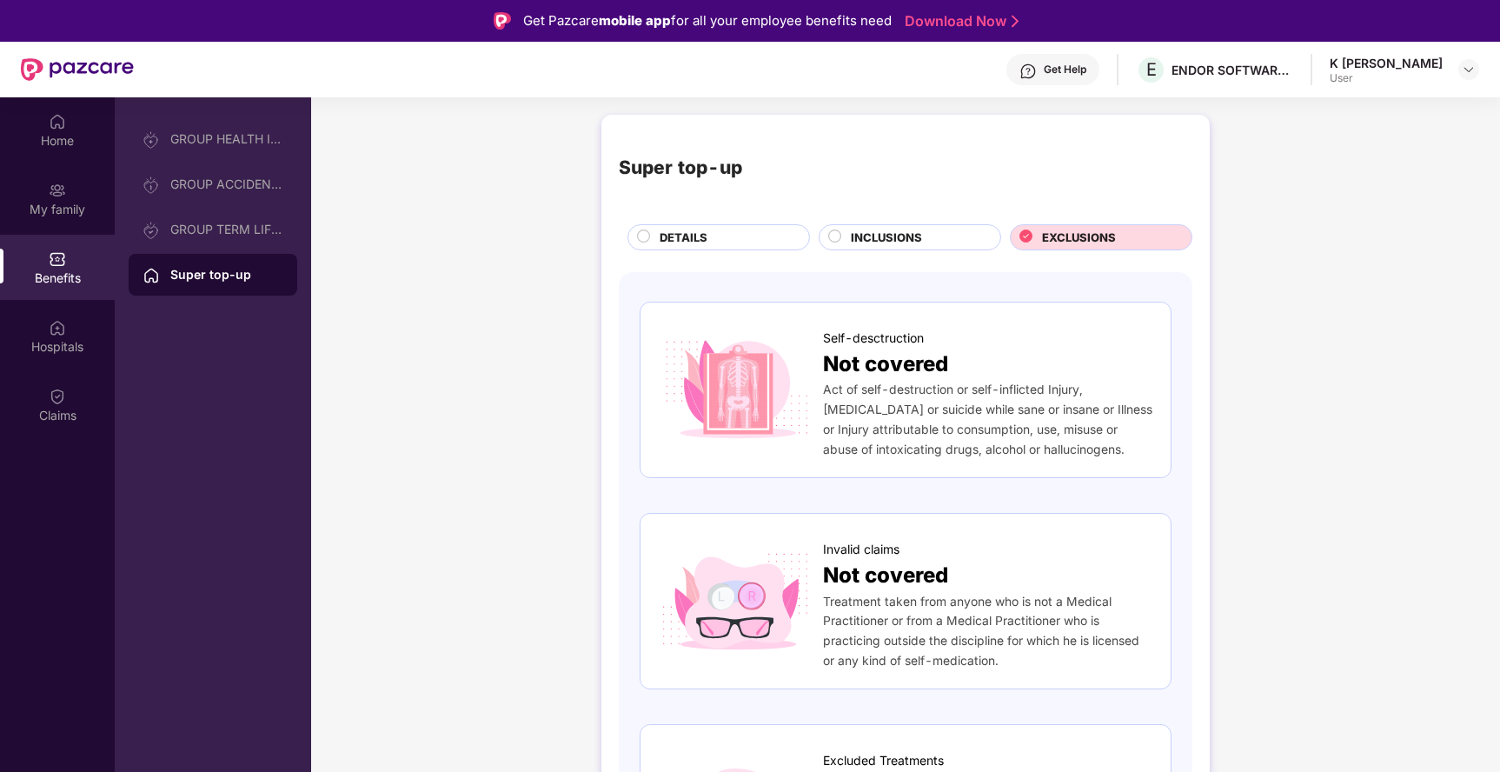
click at [715, 240] on div "DETAILS" at bounding box center [725, 239] width 149 height 21
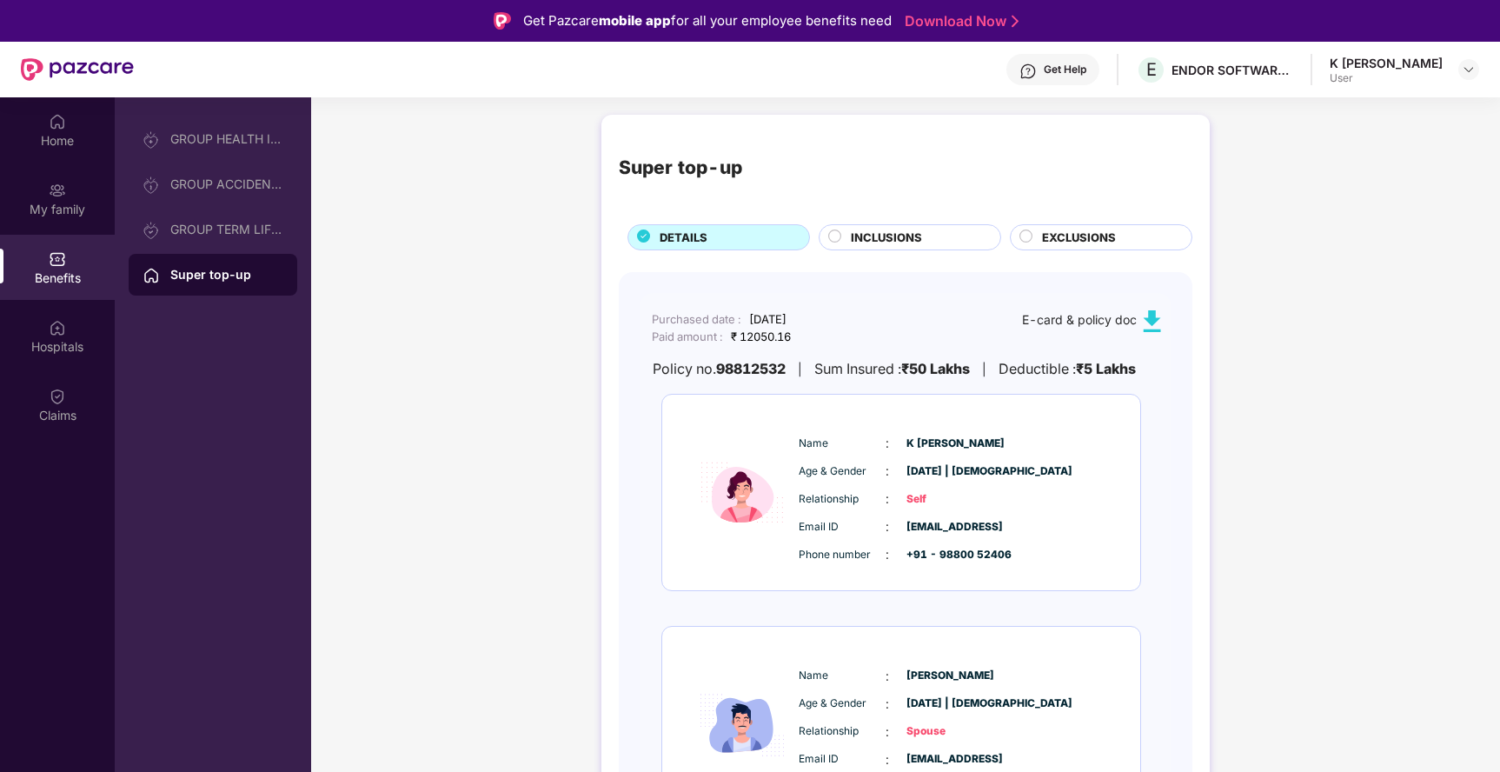
click at [558, 460] on div "Super top-up DETAILS INCLUSIONS EXCLUSIONS Purchased date : [DATE] Paid amount …" at bounding box center [905, 753] width 1189 height 1294
click at [64, 393] on img at bounding box center [57, 395] width 17 height 17
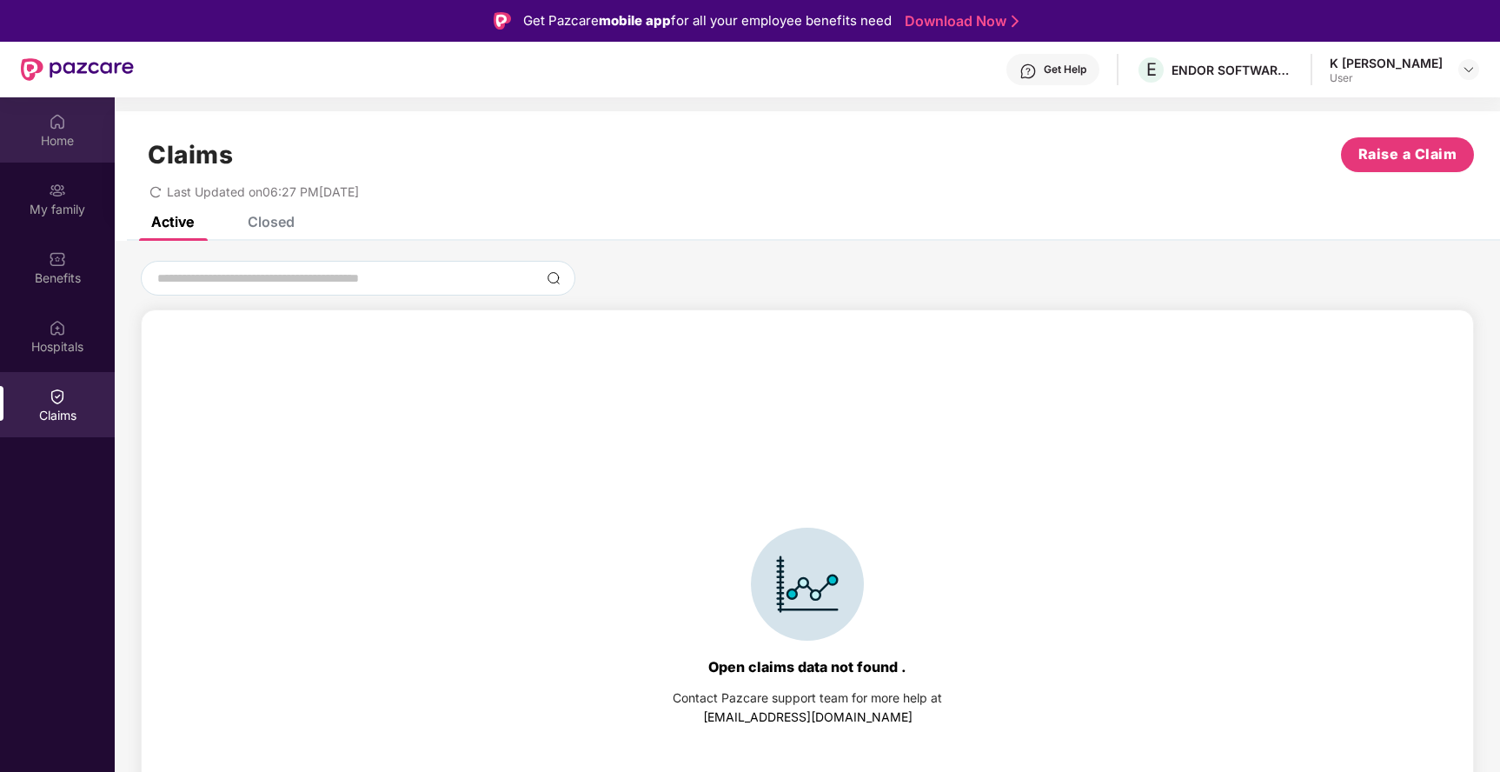
click at [52, 135] on div "Home" at bounding box center [57, 140] width 115 height 17
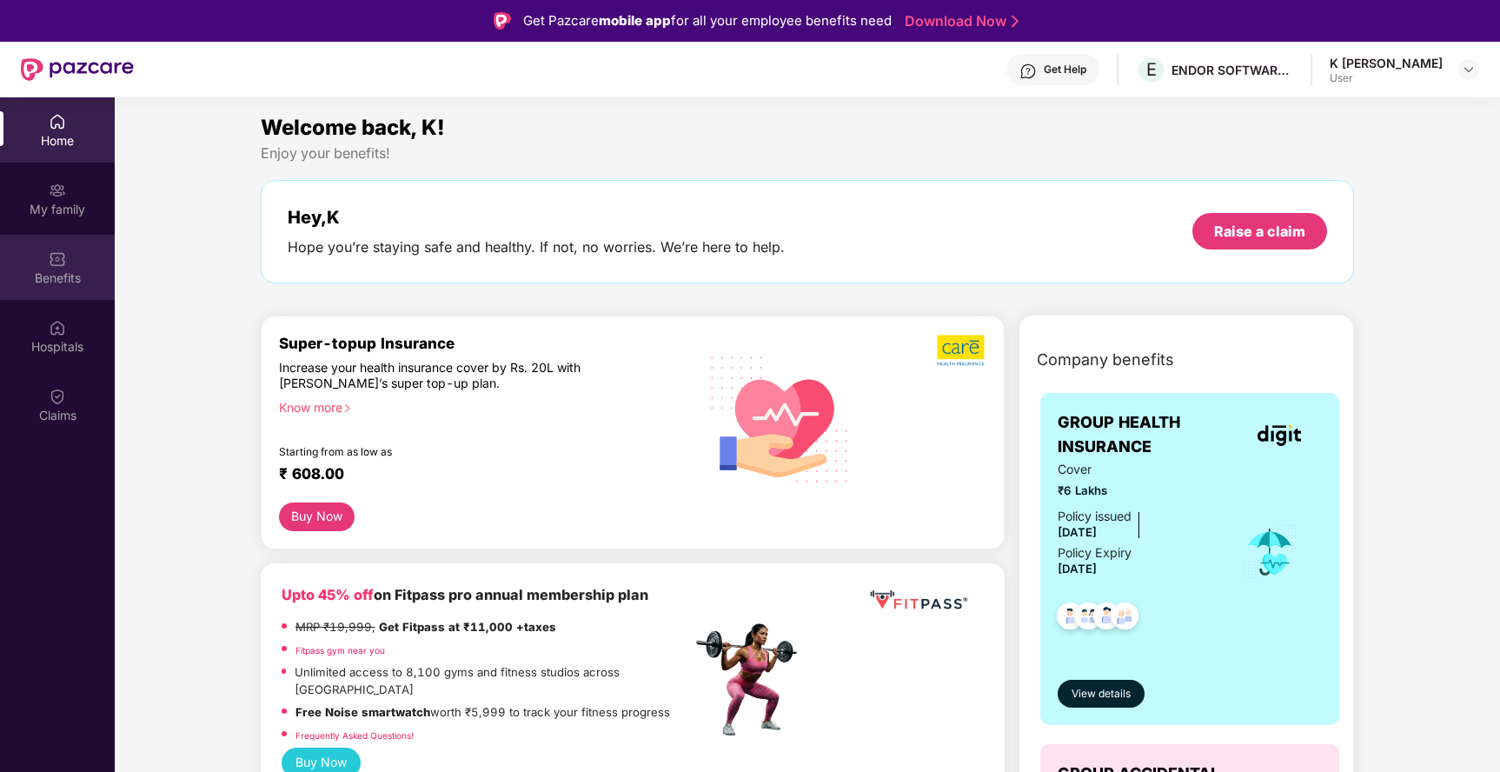
click at [55, 279] on div "Benefits" at bounding box center [57, 277] width 115 height 17
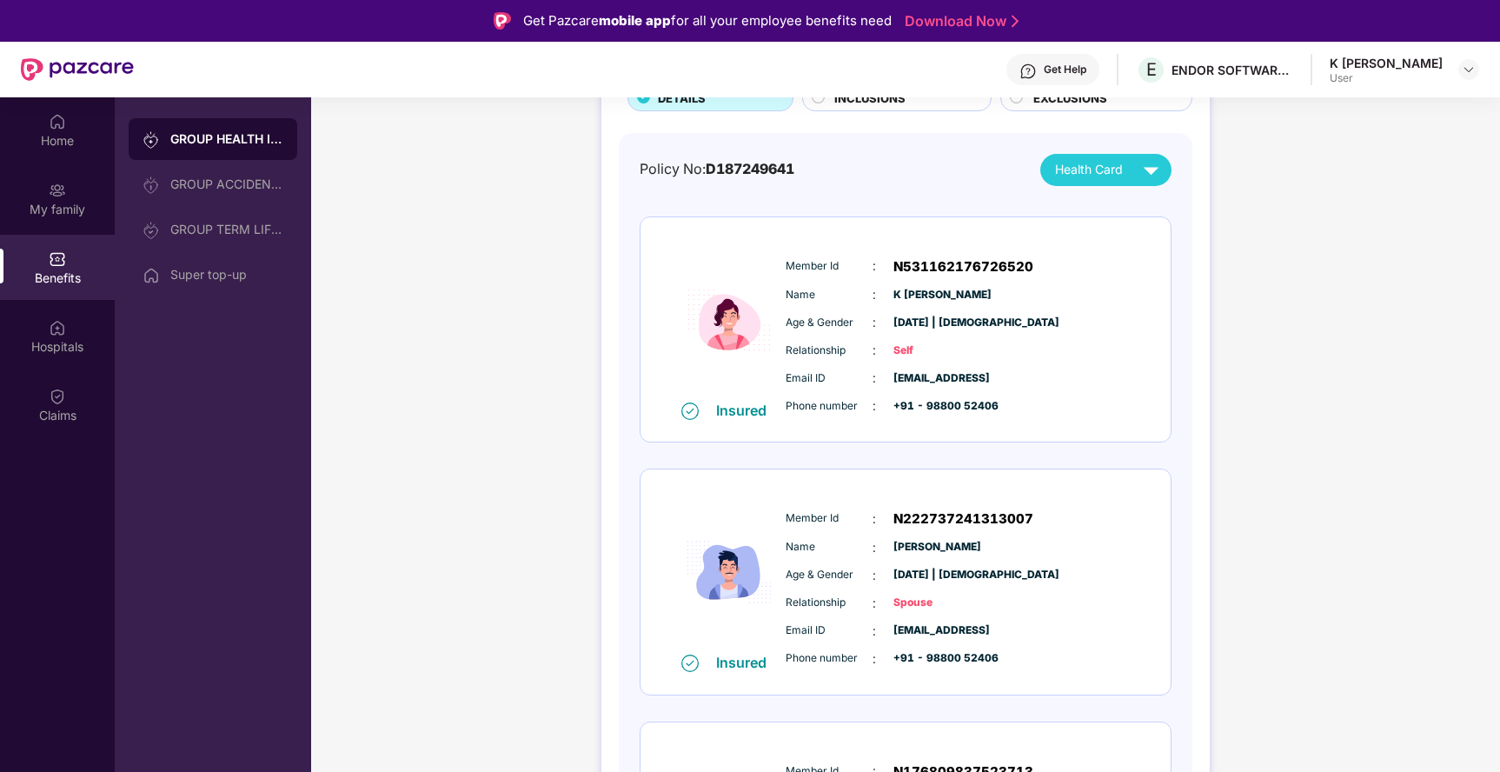
scroll to position [202, 0]
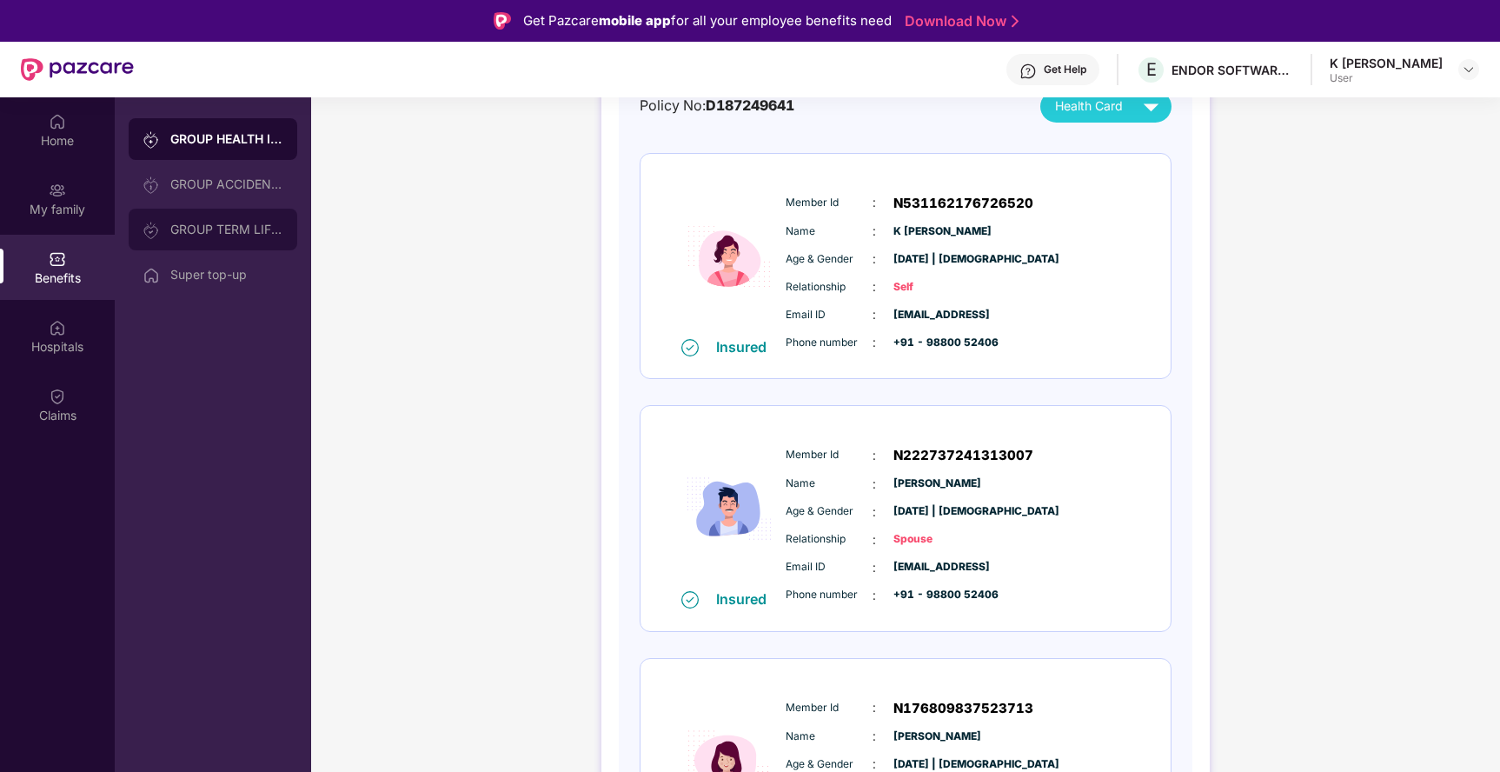
click at [242, 226] on div "GROUP TERM LIFE INSURANCE" at bounding box center [226, 229] width 113 height 14
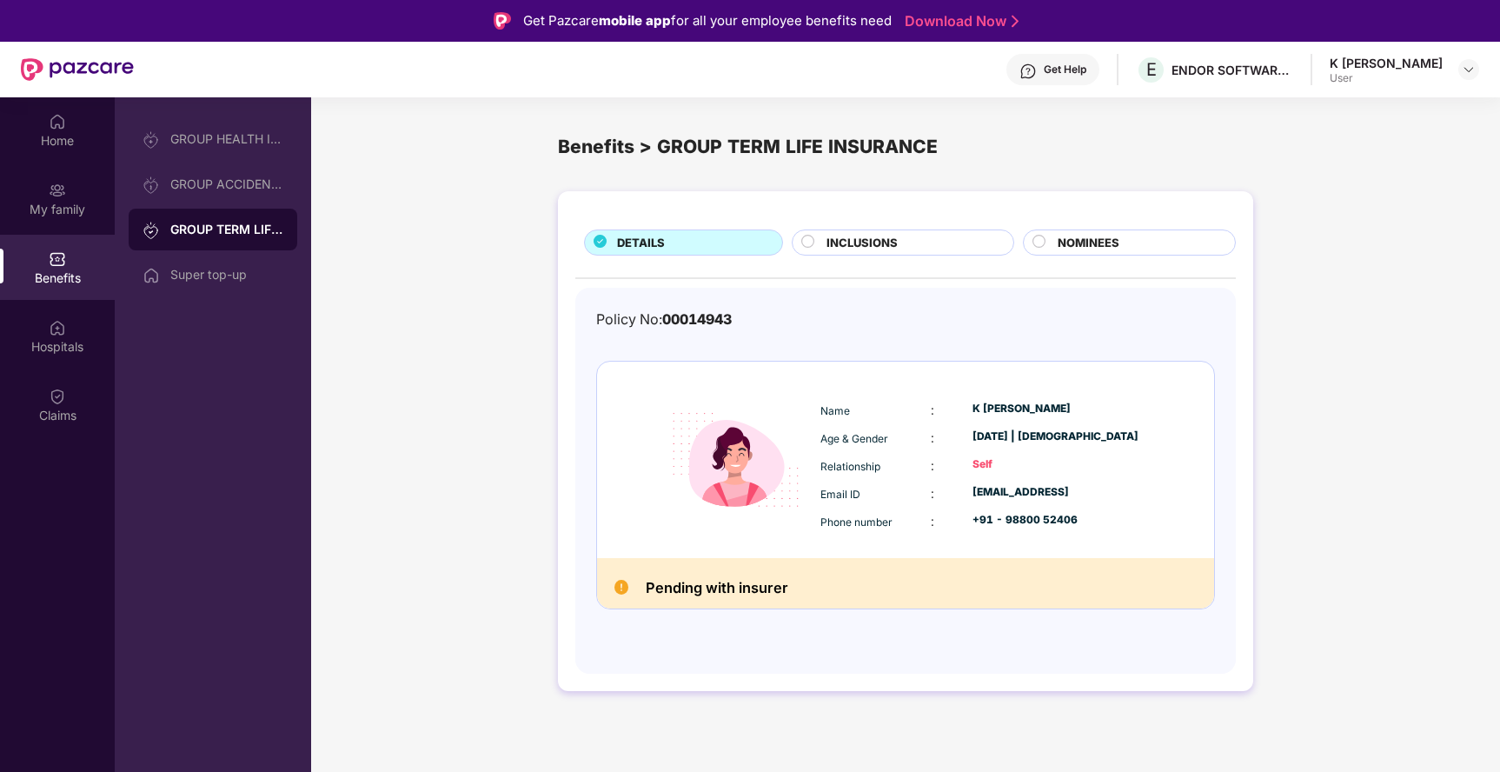
click at [700, 585] on h2 "Pending with insurer" at bounding box center [717, 587] width 142 height 24
click at [1086, 242] on span "NOMINEES" at bounding box center [1088, 243] width 62 height 18
